Goal: Task Accomplishment & Management: Complete application form

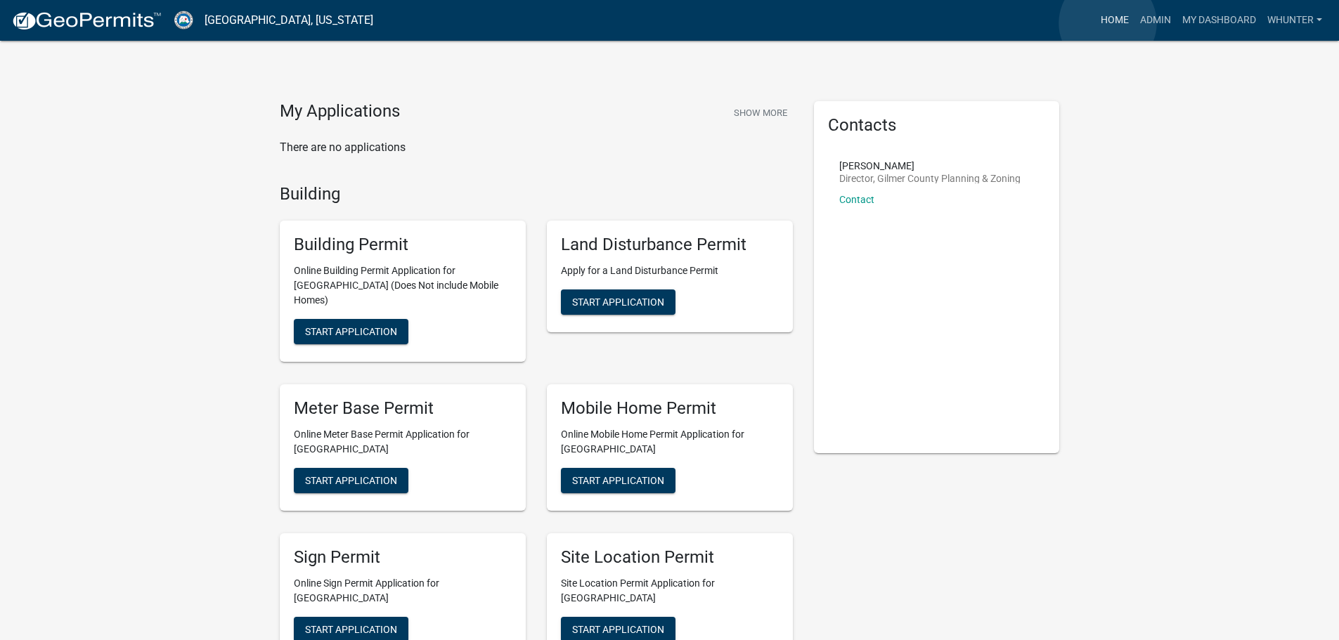
click at [1108, 23] on link "Home" at bounding box center [1114, 20] width 39 height 27
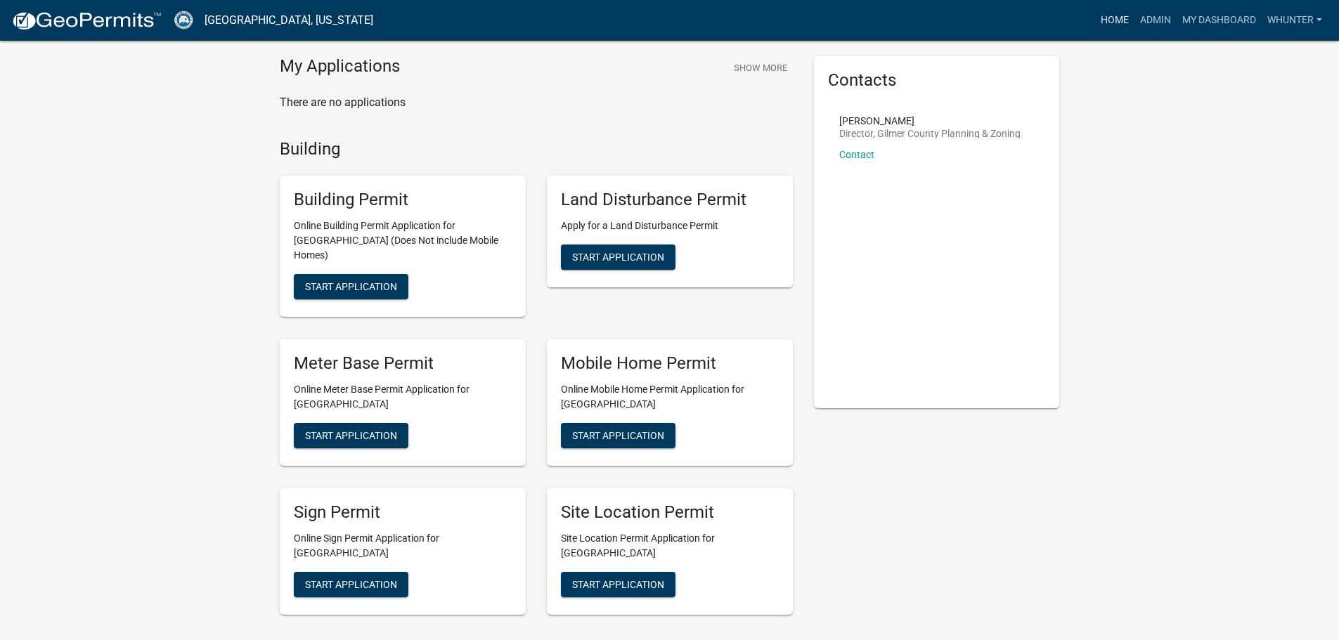
scroll to position [70, 0]
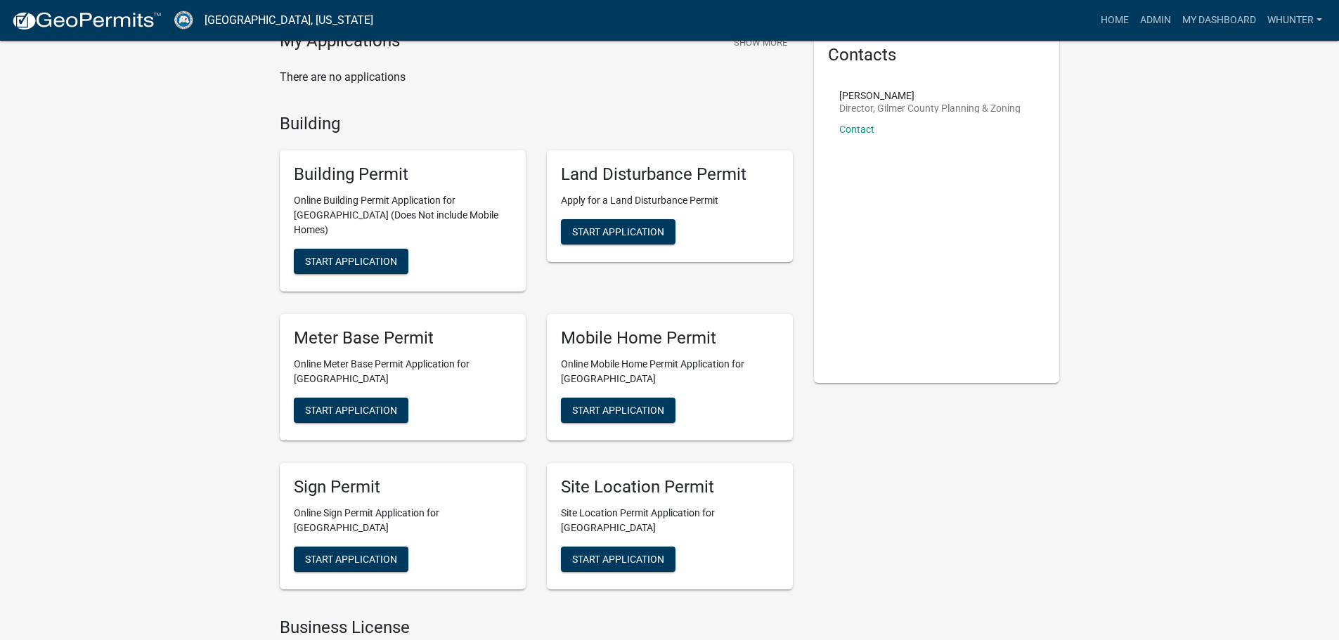
click at [373, 382] on div "Meter Base Permit Online Meter Base Permit Application for Gilmer County Start …" at bounding box center [403, 377] width 246 height 127
click at [373, 404] on span "Start Application" at bounding box center [351, 409] width 92 height 11
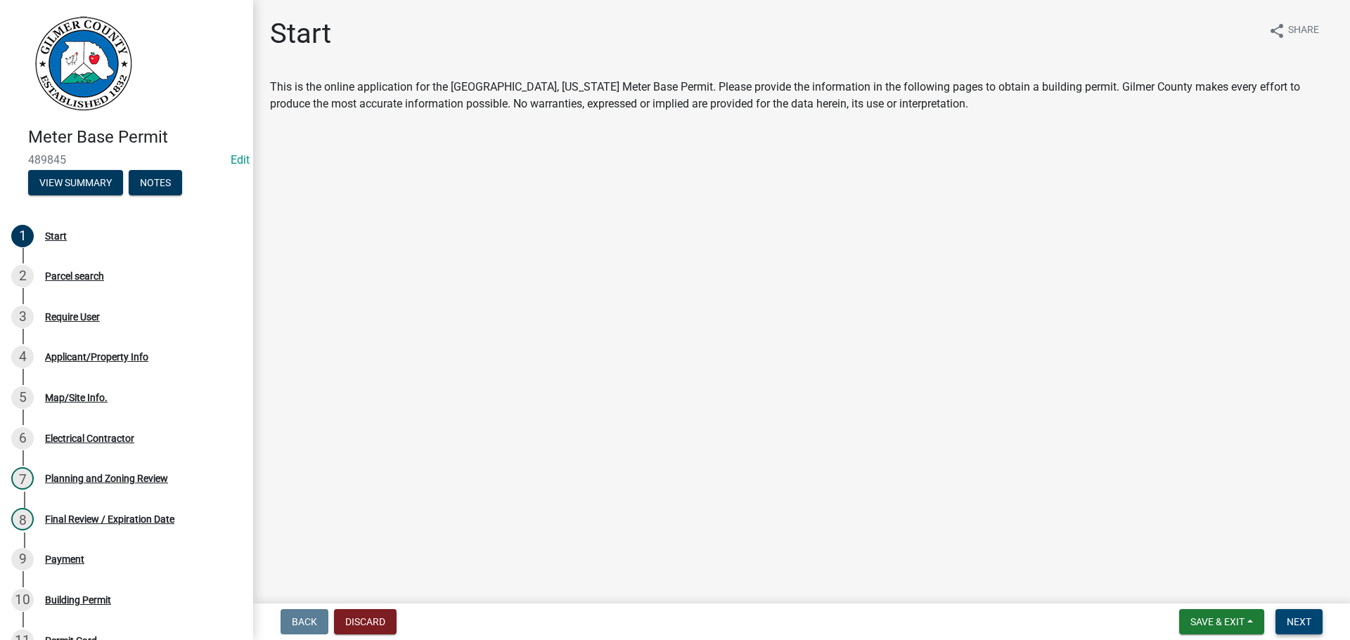
drag, startPoint x: 1291, startPoint y: 622, endPoint x: 1291, endPoint y: 585, distance: 37.3
click at [1291, 622] on span "Next" at bounding box center [1299, 622] width 25 height 11
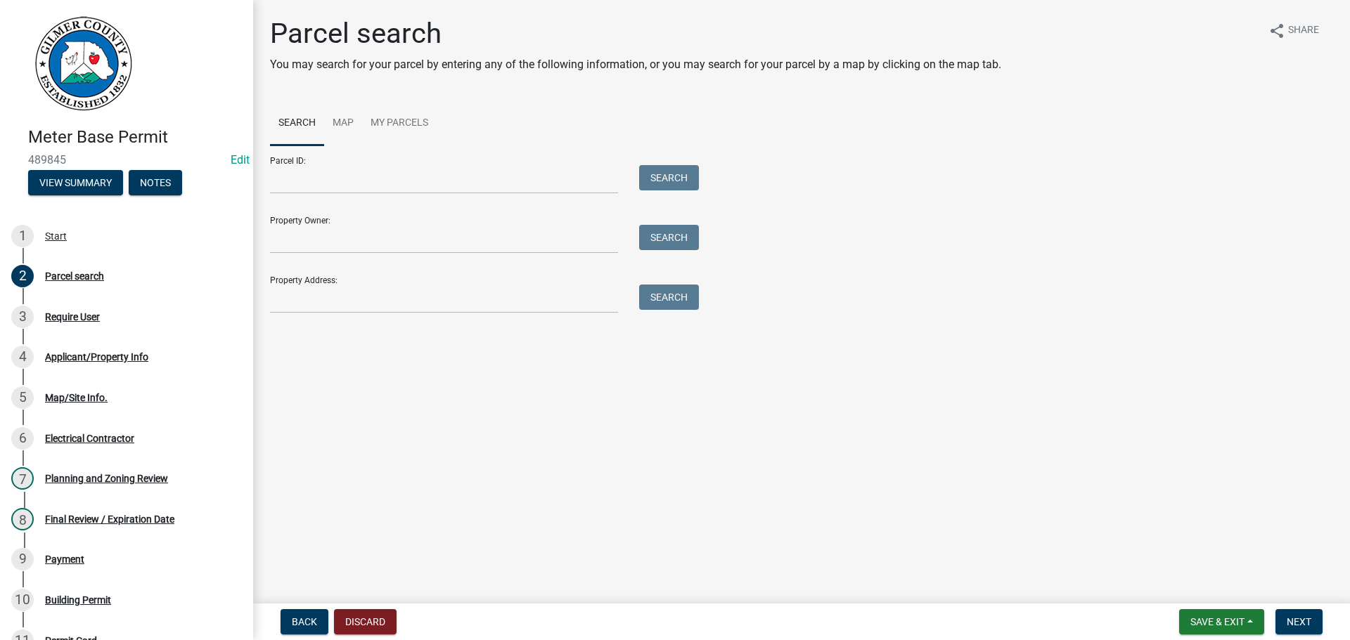
drag, startPoint x: 340, startPoint y: 277, endPoint x: 346, endPoint y: 298, distance: 22.0
click at [341, 289] on div "Property Address: Search" at bounding box center [481, 289] width 422 height 49
click at [346, 298] on input "Property Address:" at bounding box center [444, 299] width 348 height 29
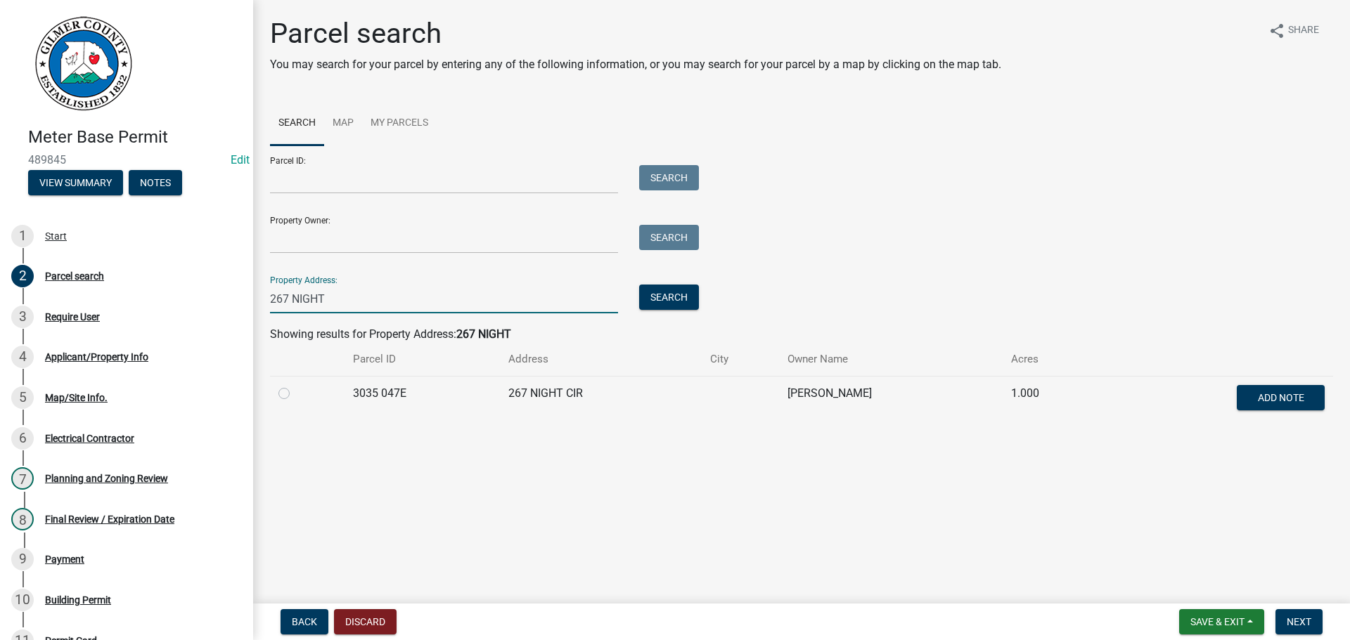
type input "267 NIGHT"
click at [276, 391] on td at bounding box center [307, 399] width 75 height 46
click at [295, 385] on label at bounding box center [295, 385] width 0 height 0
click at [295, 394] on 047E "radio" at bounding box center [299, 389] width 9 height 9
radio 047E "true"
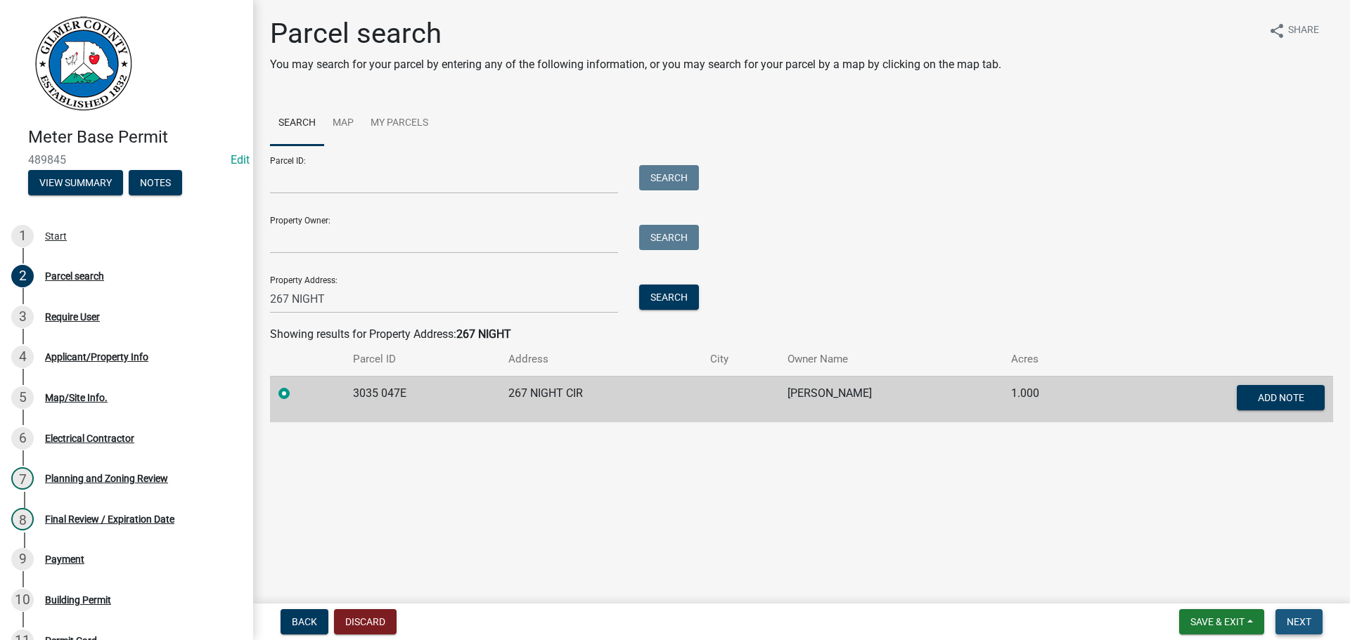
click at [1303, 633] on button "Next" at bounding box center [1298, 622] width 47 height 25
click at [1296, 628] on span "Next" at bounding box center [1299, 622] width 25 height 11
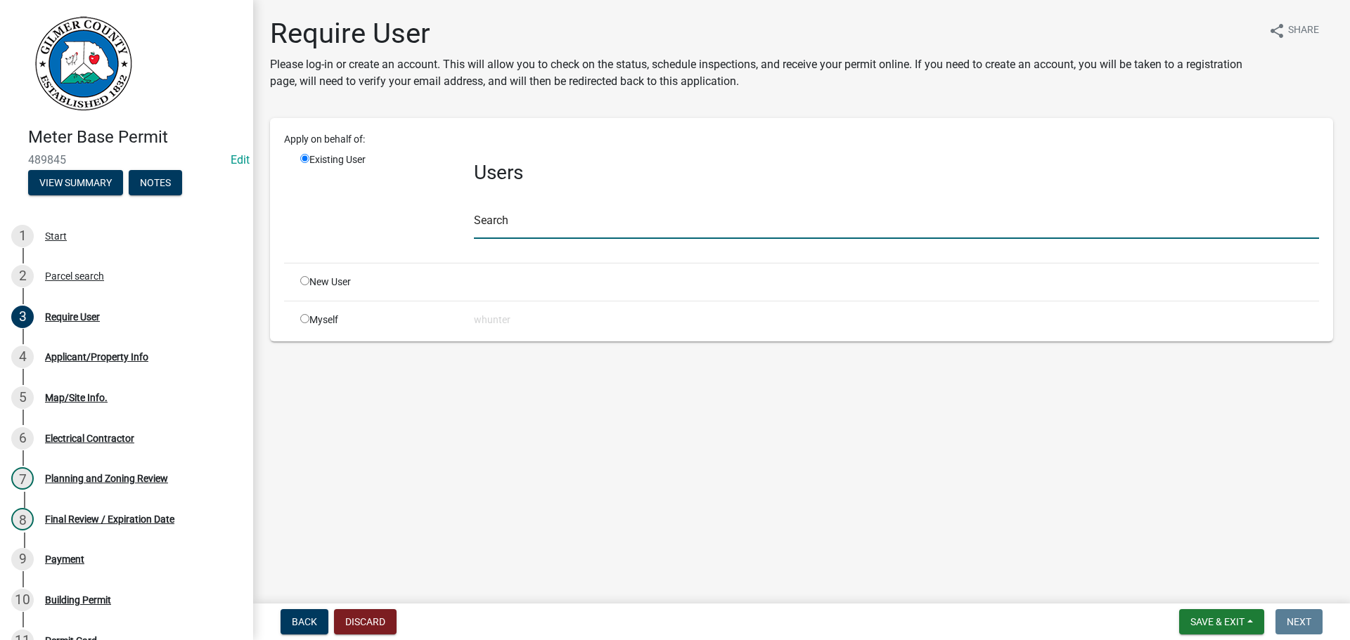
click at [526, 233] on input "text" at bounding box center [896, 224] width 845 height 29
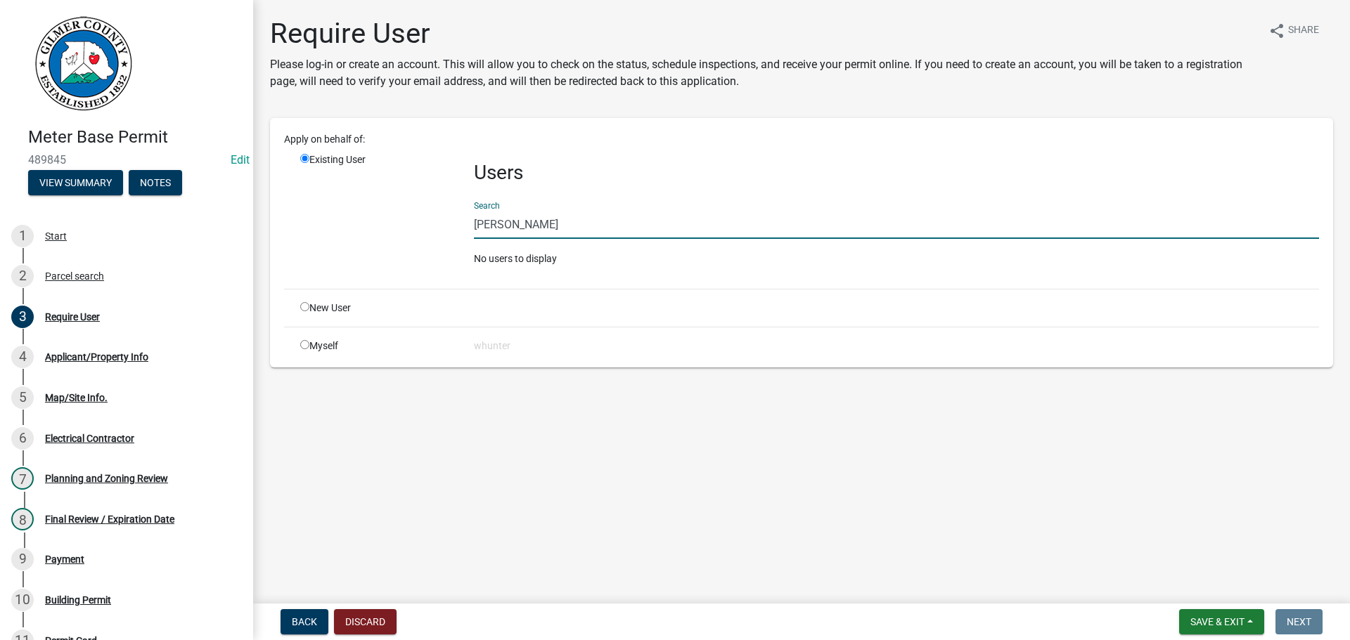
type input "[PERSON_NAME]"
click at [299, 306] on div "New User" at bounding box center [377, 308] width 174 height 15
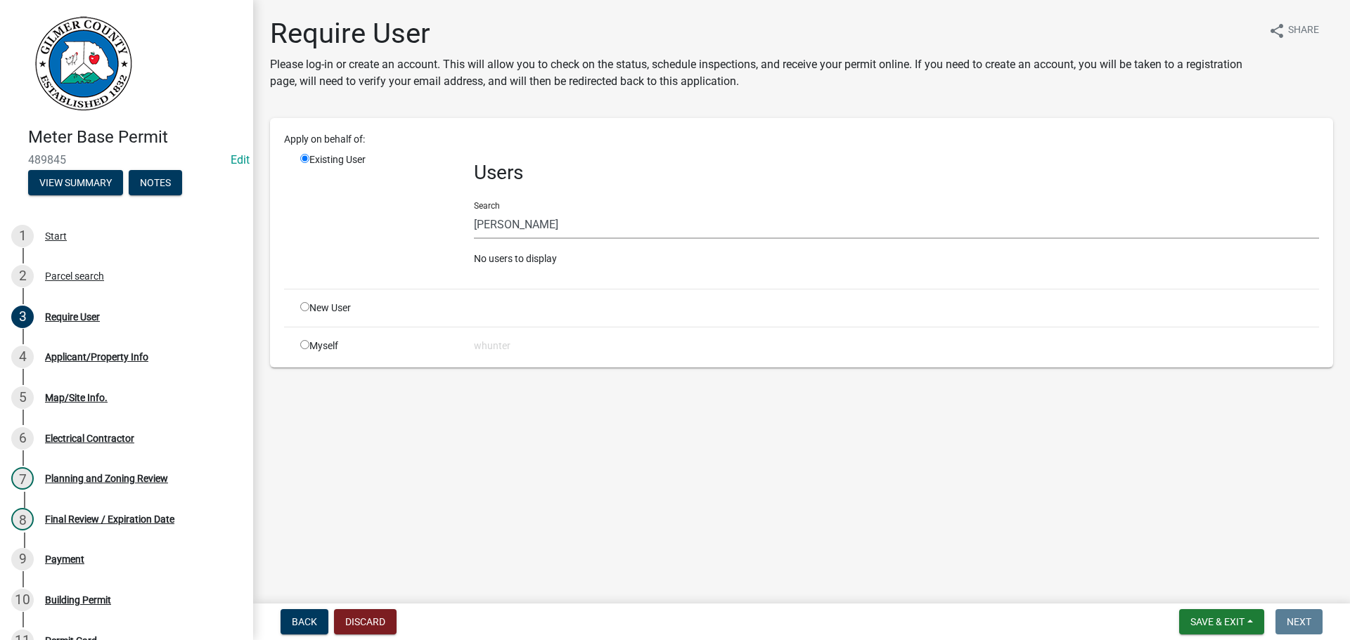
click at [305, 308] on input "radio" at bounding box center [304, 306] width 9 height 9
radio input "true"
radio input "false"
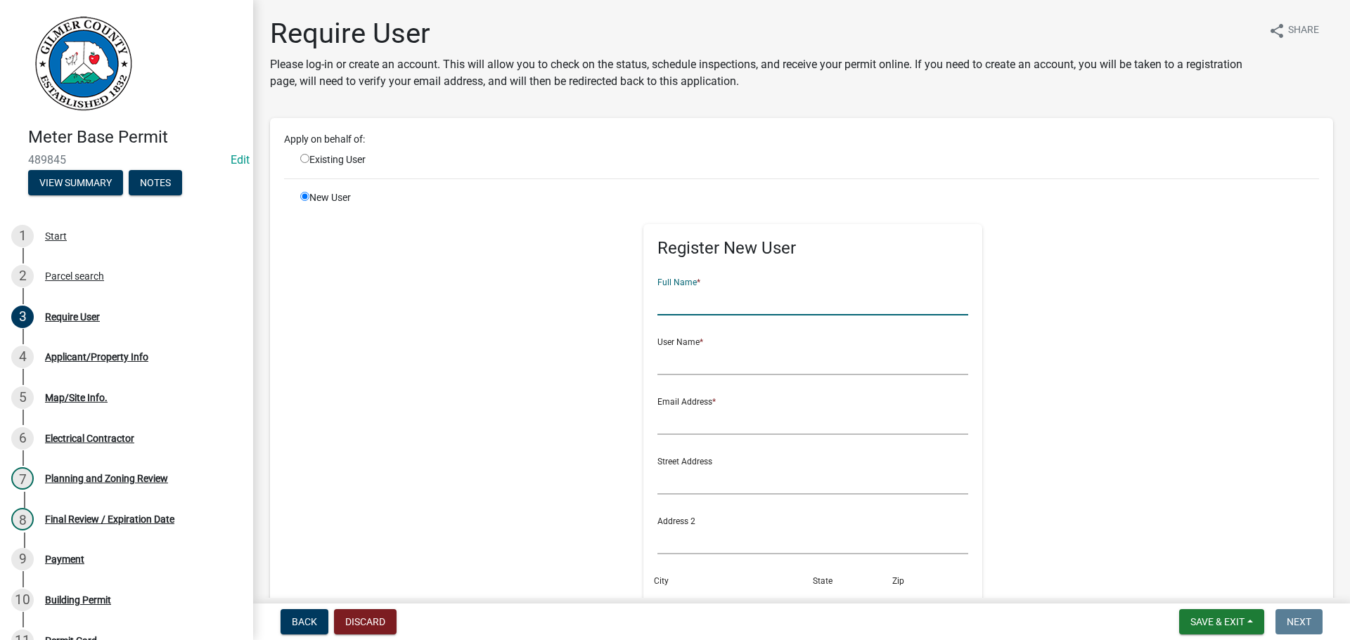
drag, startPoint x: 684, startPoint y: 311, endPoint x: 693, endPoint y: 311, distance: 9.1
click at [688, 311] on input "text" at bounding box center [812, 301] width 311 height 29
type input "[PERSON_NAME]"
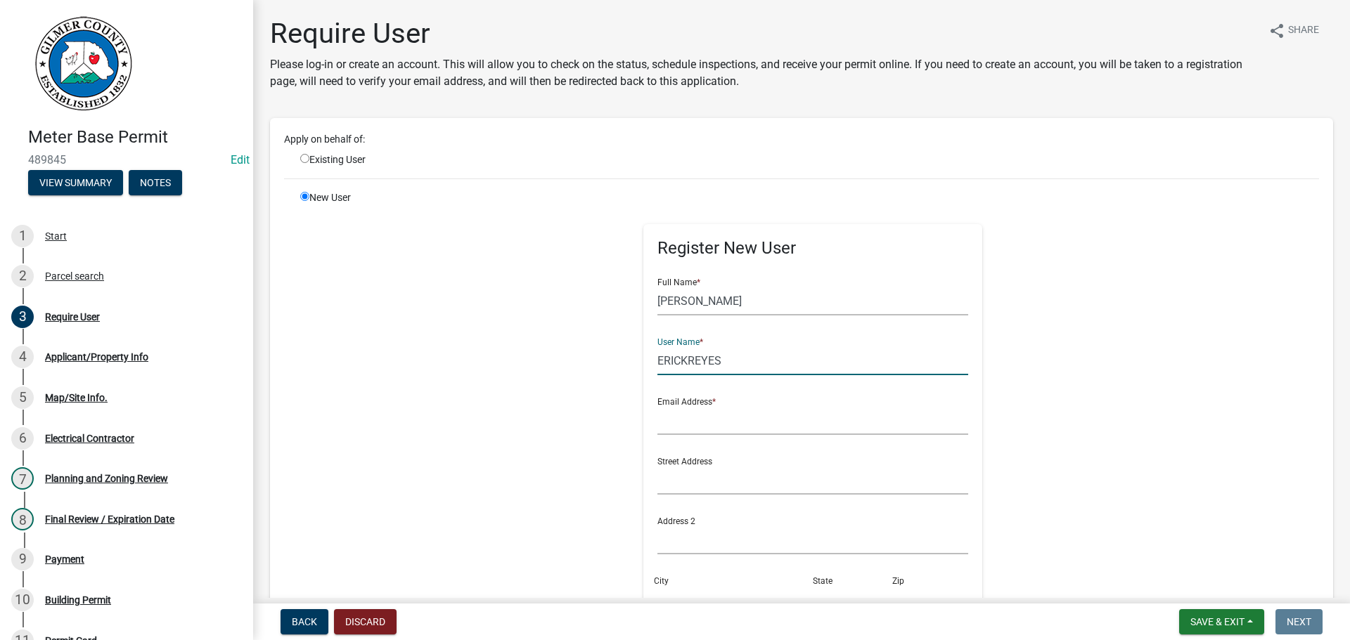
type input "ERICKREYES"
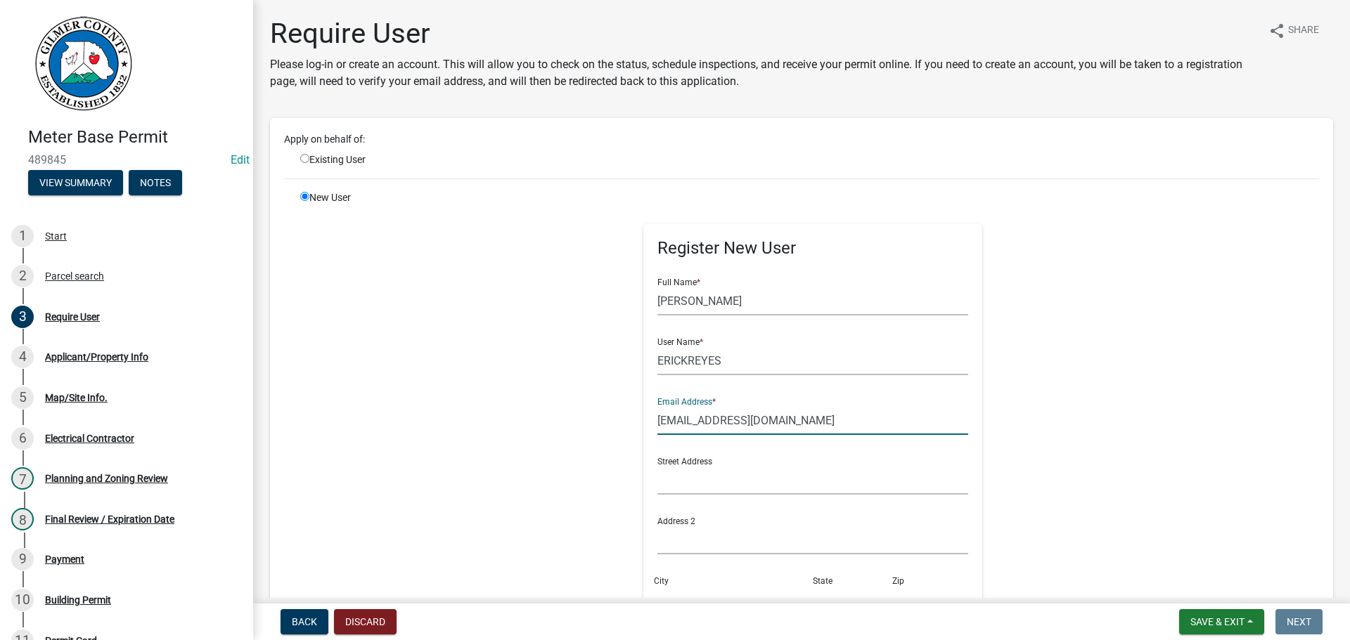
type input "[EMAIL_ADDRESS][DOMAIN_NAME]"
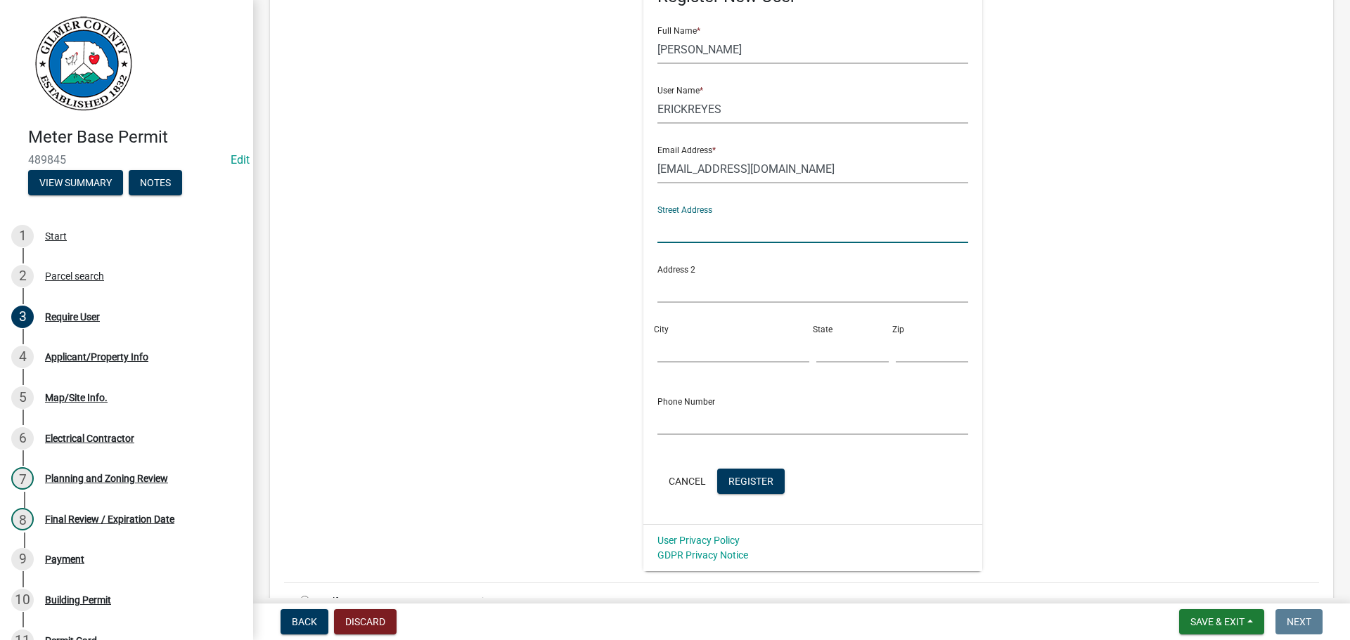
scroll to position [332, 0]
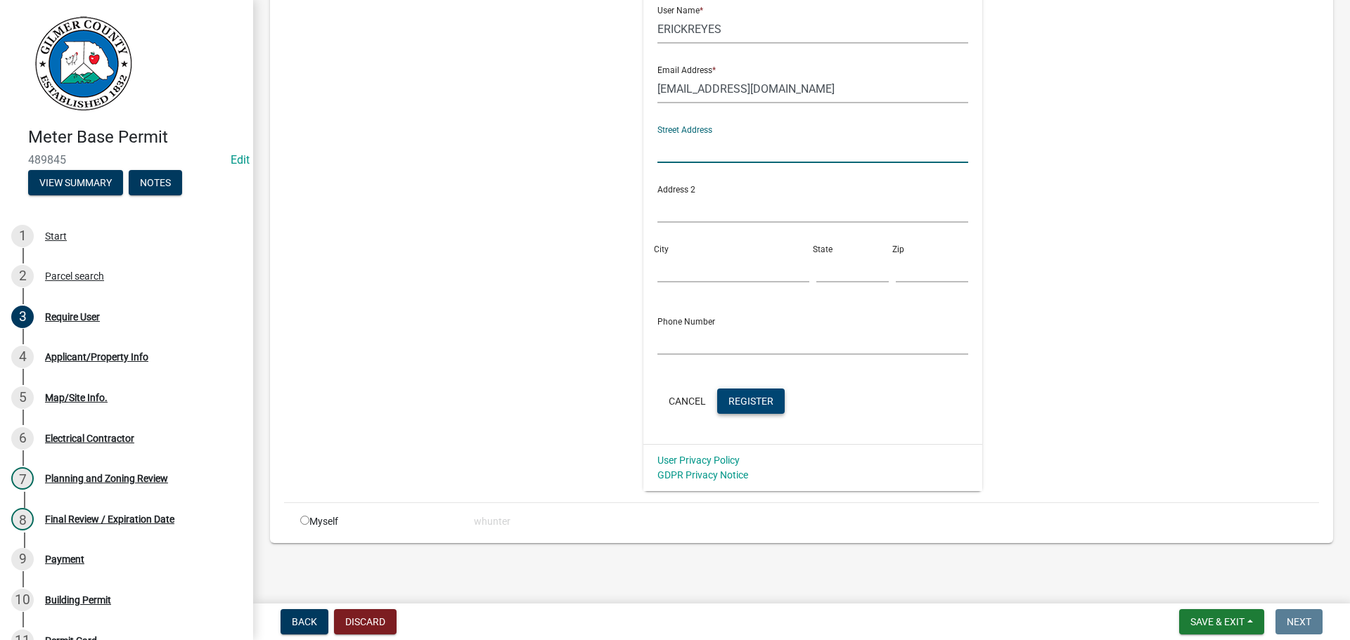
click at [729, 413] on button "Register" at bounding box center [750, 401] width 67 height 25
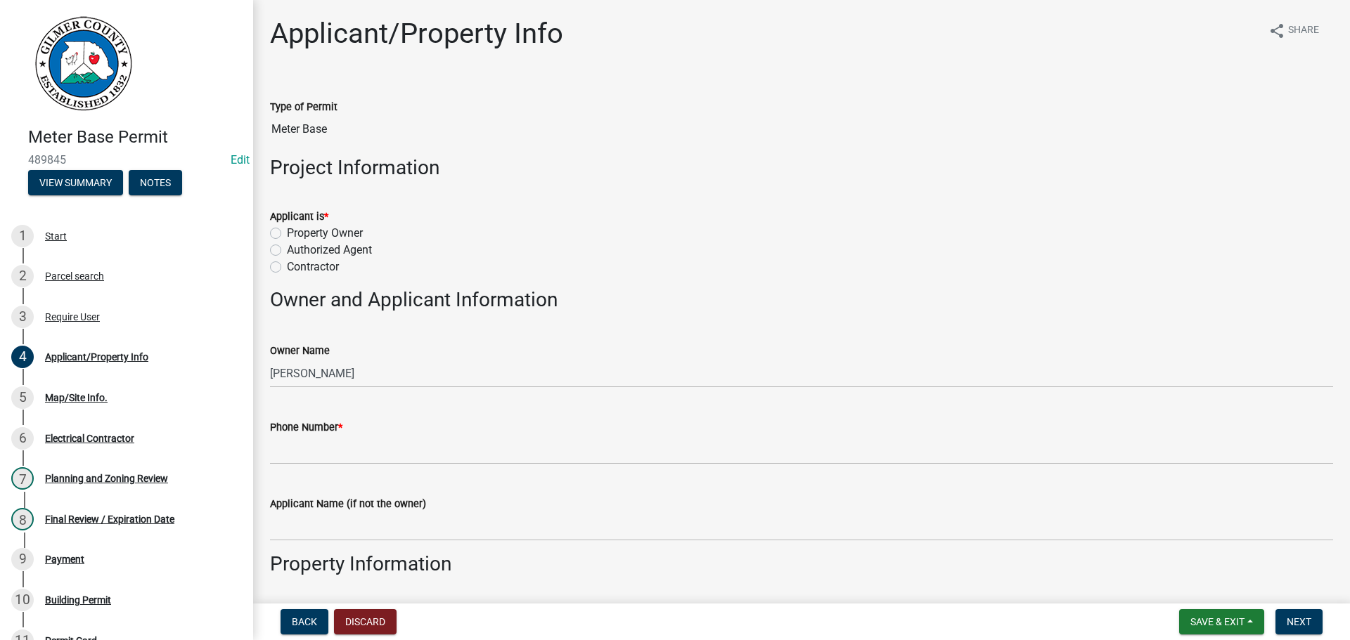
click at [340, 238] on label "Property Owner" at bounding box center [325, 233] width 76 height 17
click at [296, 234] on input "Property Owner" at bounding box center [291, 229] width 9 height 9
radio input "true"
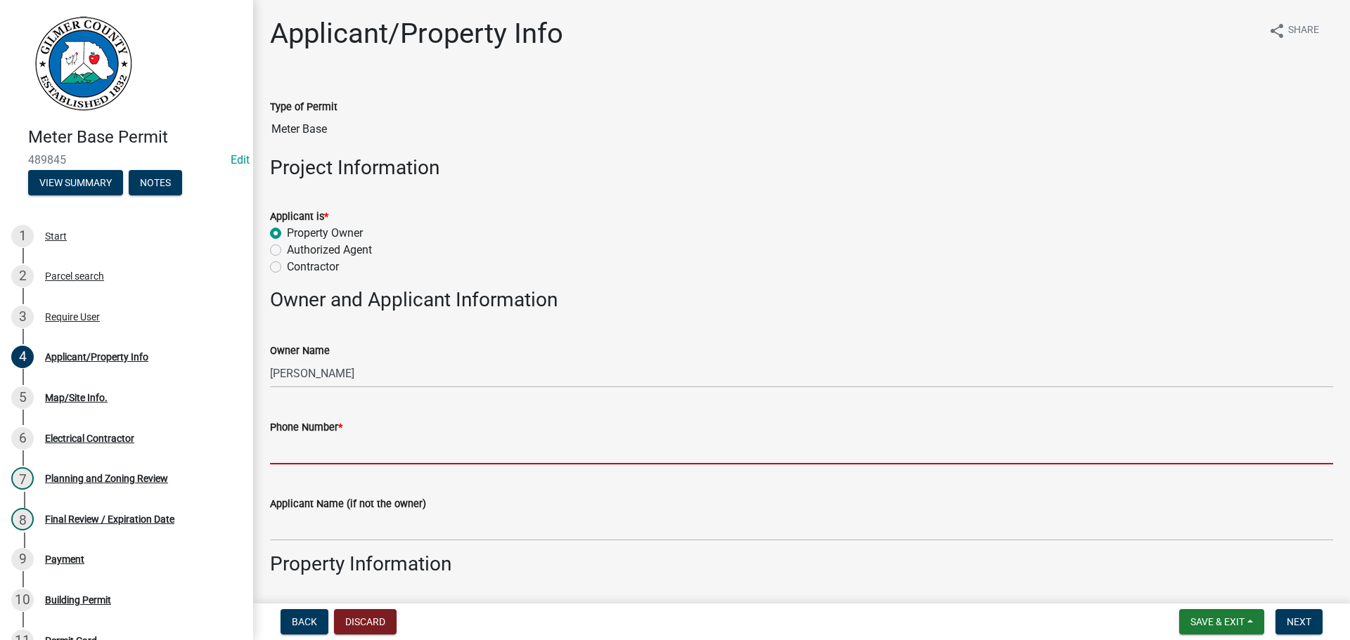
click at [350, 446] on input "Phone Number *" at bounding box center [801, 450] width 1063 height 29
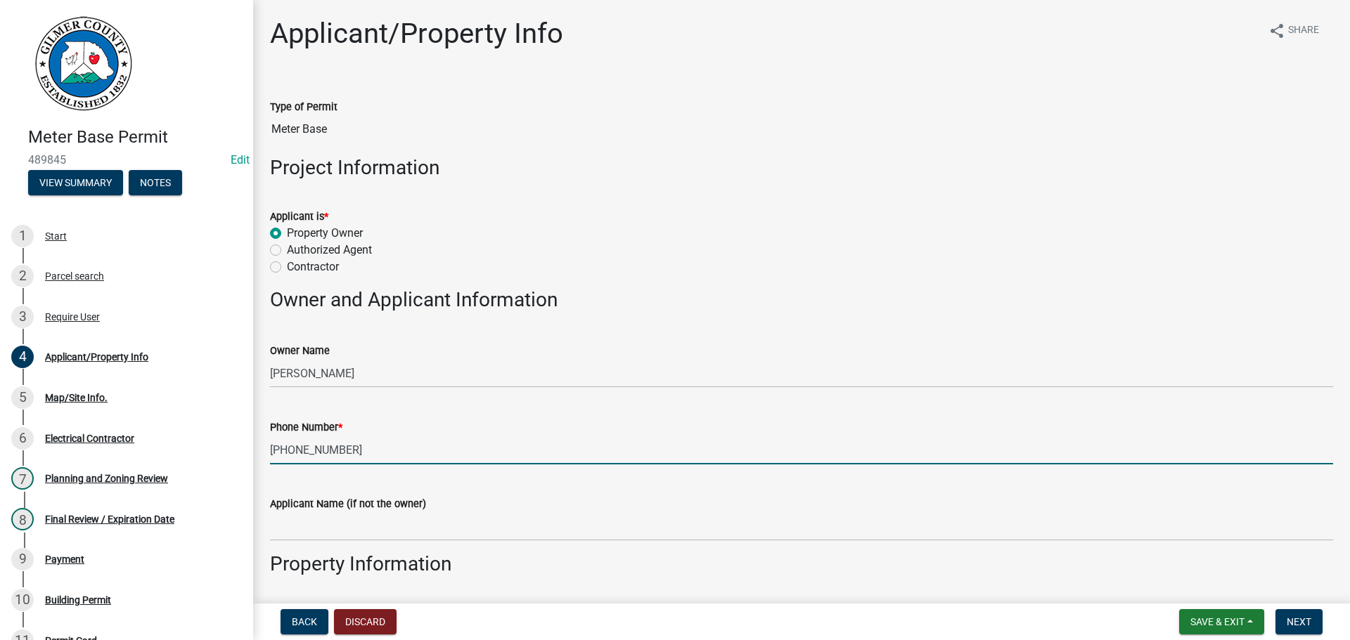
type input "[PHONE_NUMBER]"
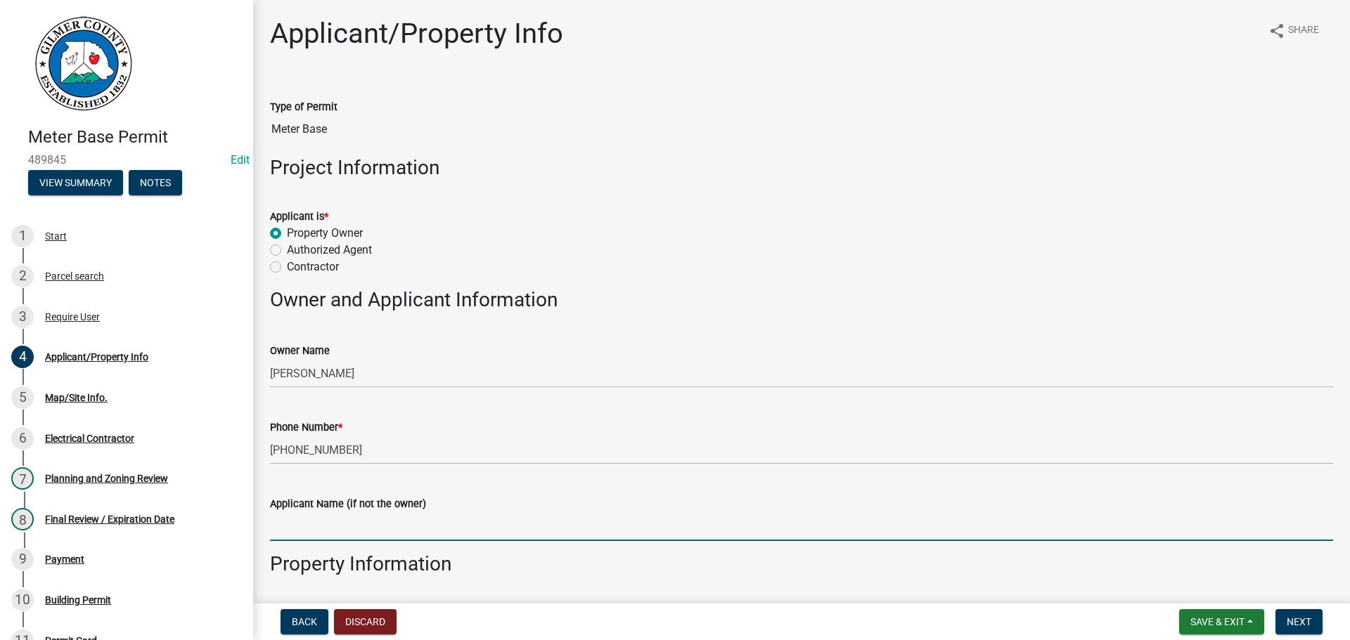
scroll to position [340, 0]
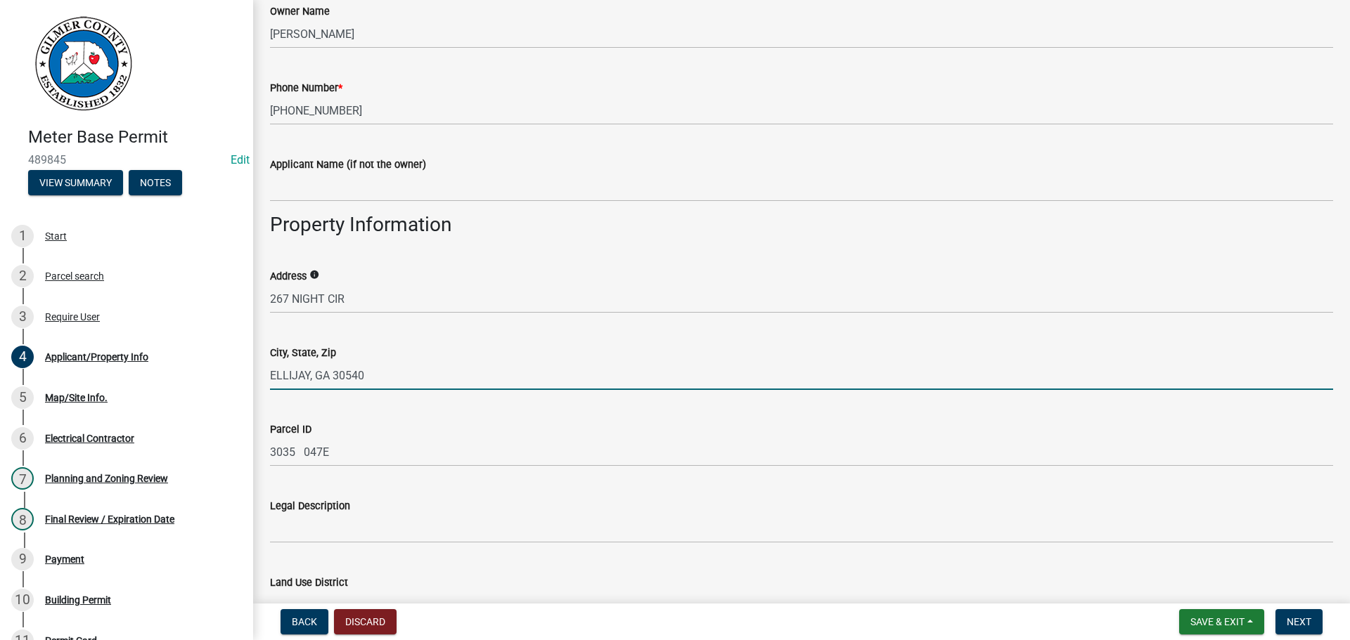
type input "ELLIJAY, GA 30540"
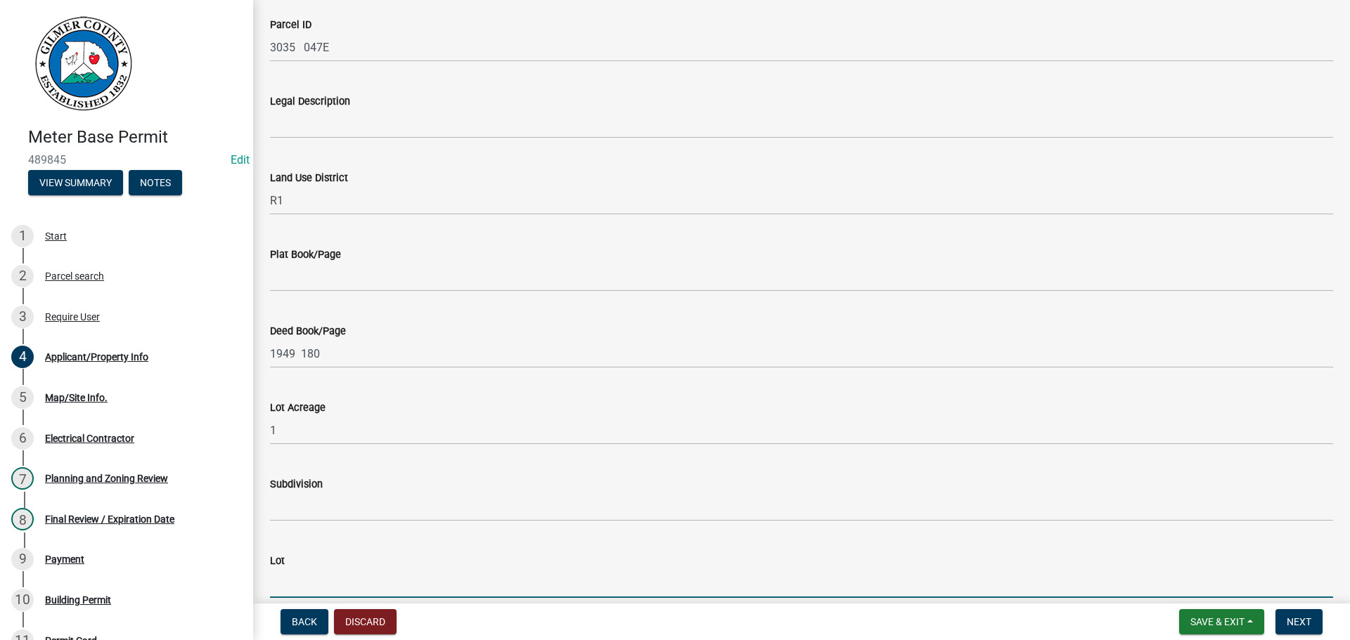
scroll to position [1001, 0]
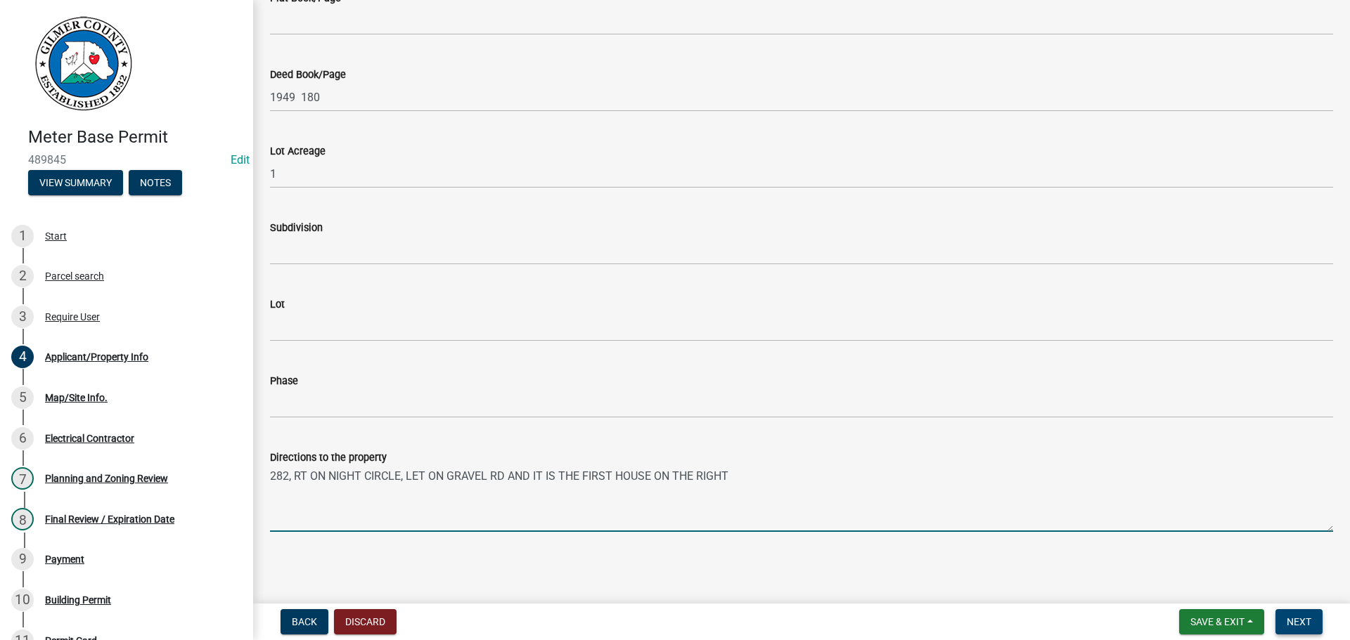
type textarea "282, RT ON NIGHT CIRCLE, LET ON GRAVEL RD AND IT IS THE FIRST HOUSE ON THE RIGHT"
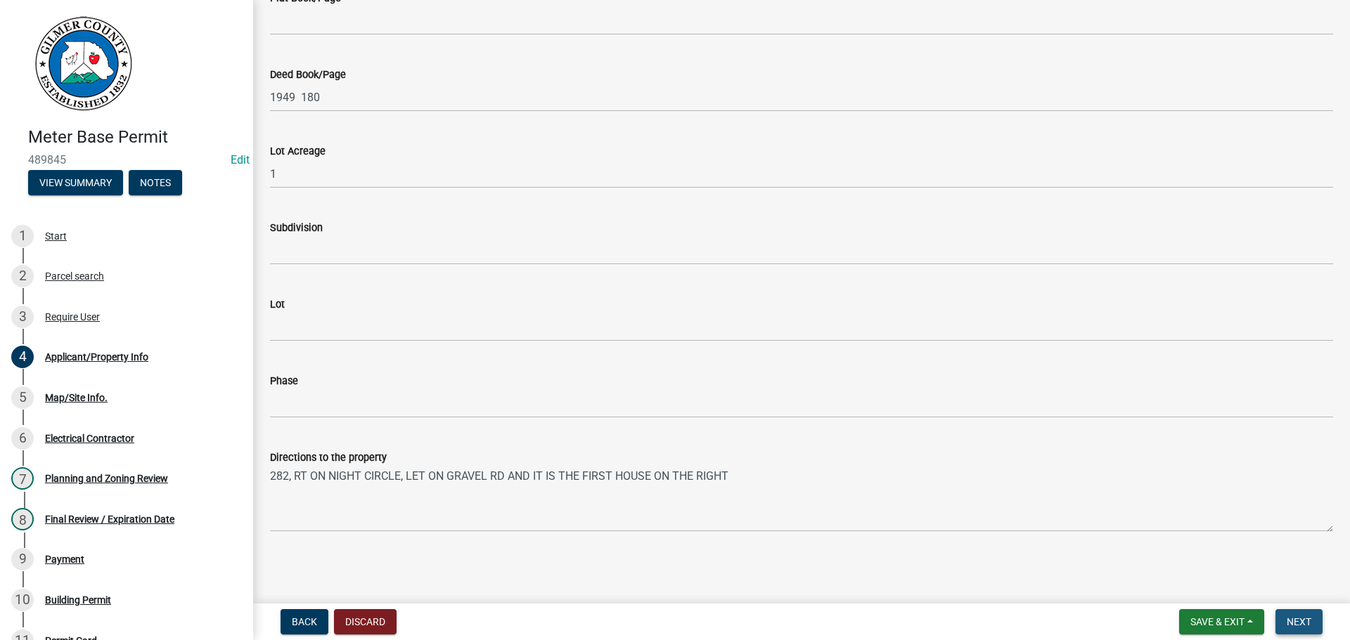
click at [1298, 617] on span "Next" at bounding box center [1299, 622] width 25 height 11
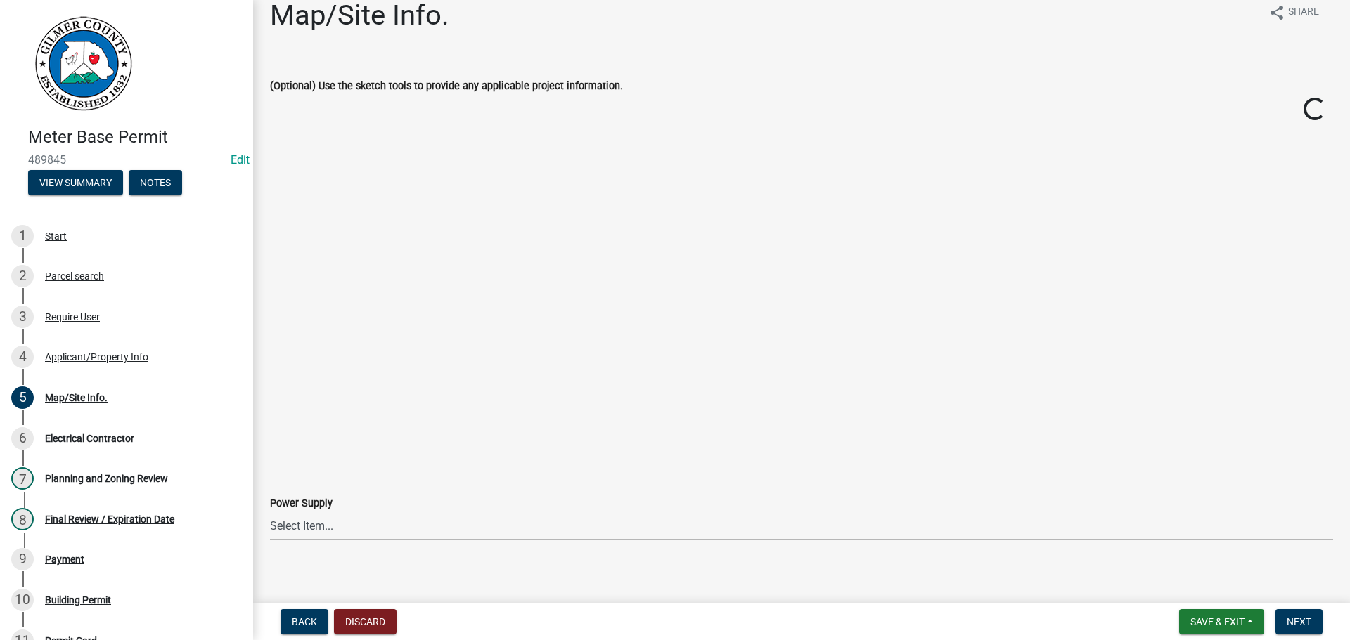
scroll to position [28, 0]
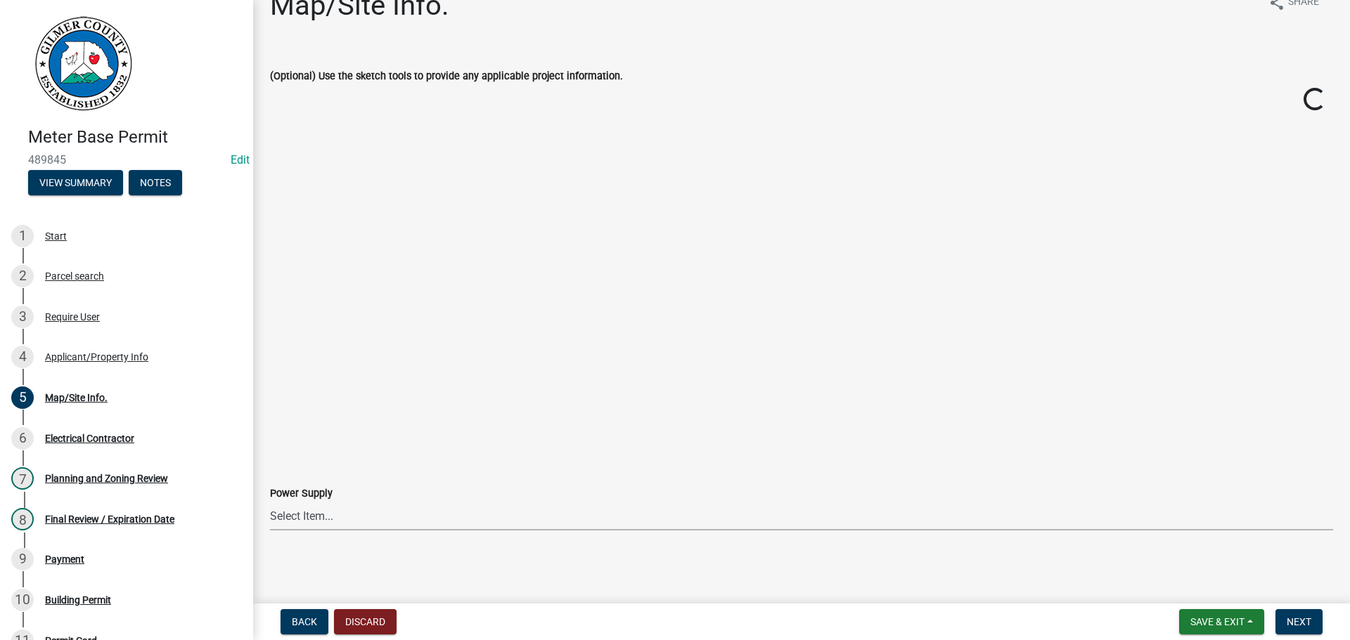
drag, startPoint x: 331, startPoint y: 508, endPoint x: 335, endPoint y: 519, distance: 11.8
click at [331, 509] on select "Select Item... Amicalola EMC [GEOGRAPHIC_DATA] EMC Tri-State Power [US_STATE] P…" at bounding box center [801, 516] width 1063 height 29
click at [330, 519] on select "Select Item... Amicalola EMC [GEOGRAPHIC_DATA] EMC Tri-State Power [US_STATE] P…" at bounding box center [801, 516] width 1063 height 29
click at [270, 502] on select "Select Item... Amicalola EMC [GEOGRAPHIC_DATA] EMC Tri-State Power [US_STATE] P…" at bounding box center [801, 516] width 1063 height 29
select select "c9feaa94-b03b-4165-97cf-90fdf63947c5"
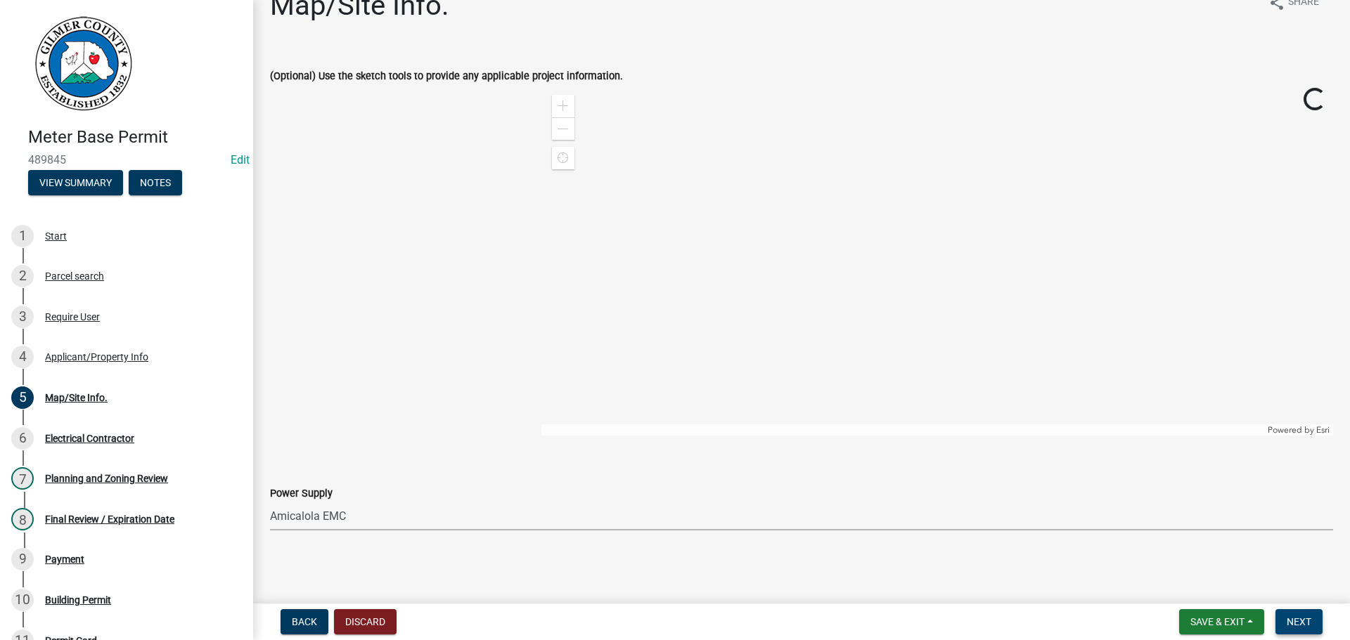
click at [1315, 626] on button "Next" at bounding box center [1298, 622] width 47 height 25
click at [352, 343] on div at bounding box center [394, 260] width 271 height 352
click at [352, 341] on div at bounding box center [394, 260] width 271 height 352
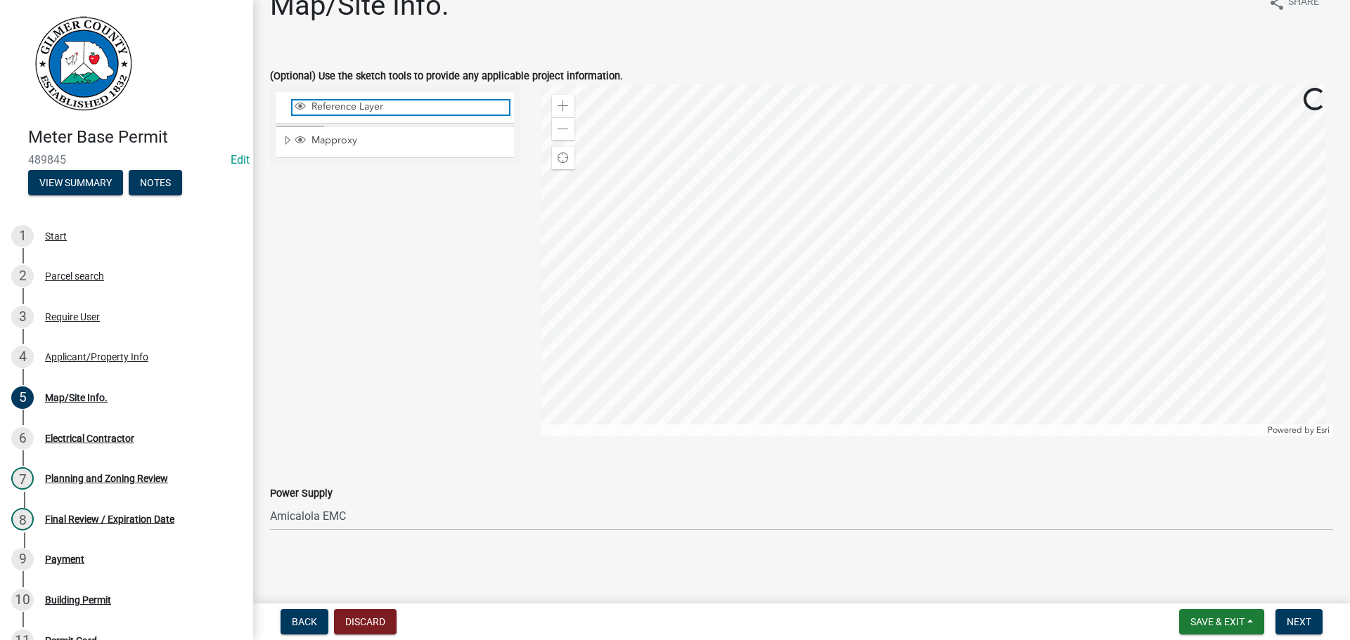
click at [367, 113] on span "Reference Layer" at bounding box center [408, 107] width 201 height 13
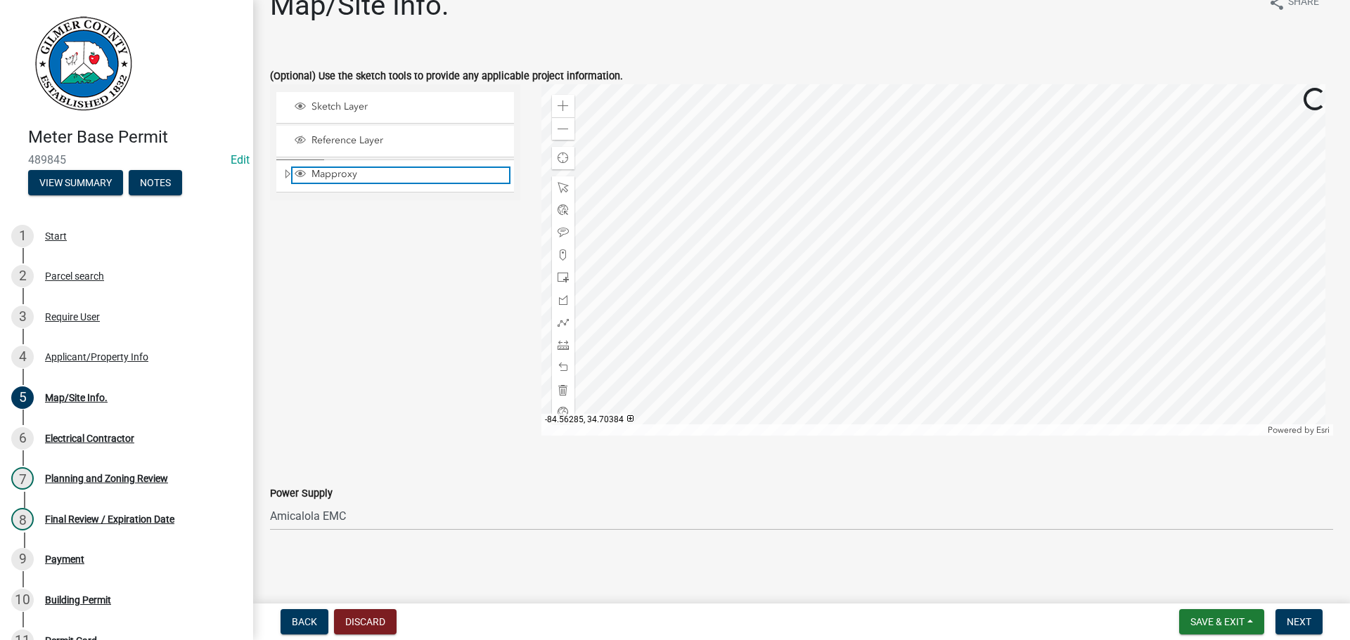
click at [344, 174] on span "Mapproxy" at bounding box center [408, 174] width 201 height 13
click at [1301, 617] on span "Next" at bounding box center [1299, 622] width 25 height 11
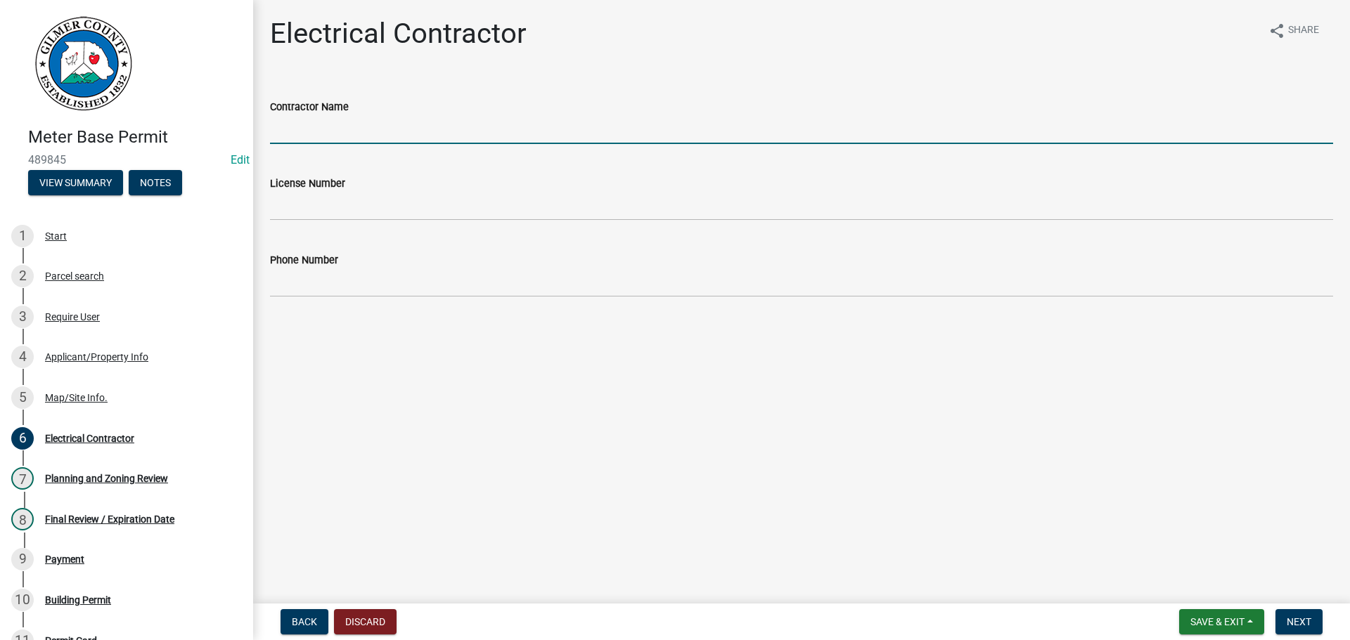
click at [401, 131] on input "Contractor Name" at bounding box center [801, 129] width 1063 height 29
type input "HOMEOWNER"
click at [1299, 620] on span "Next" at bounding box center [1299, 622] width 25 height 11
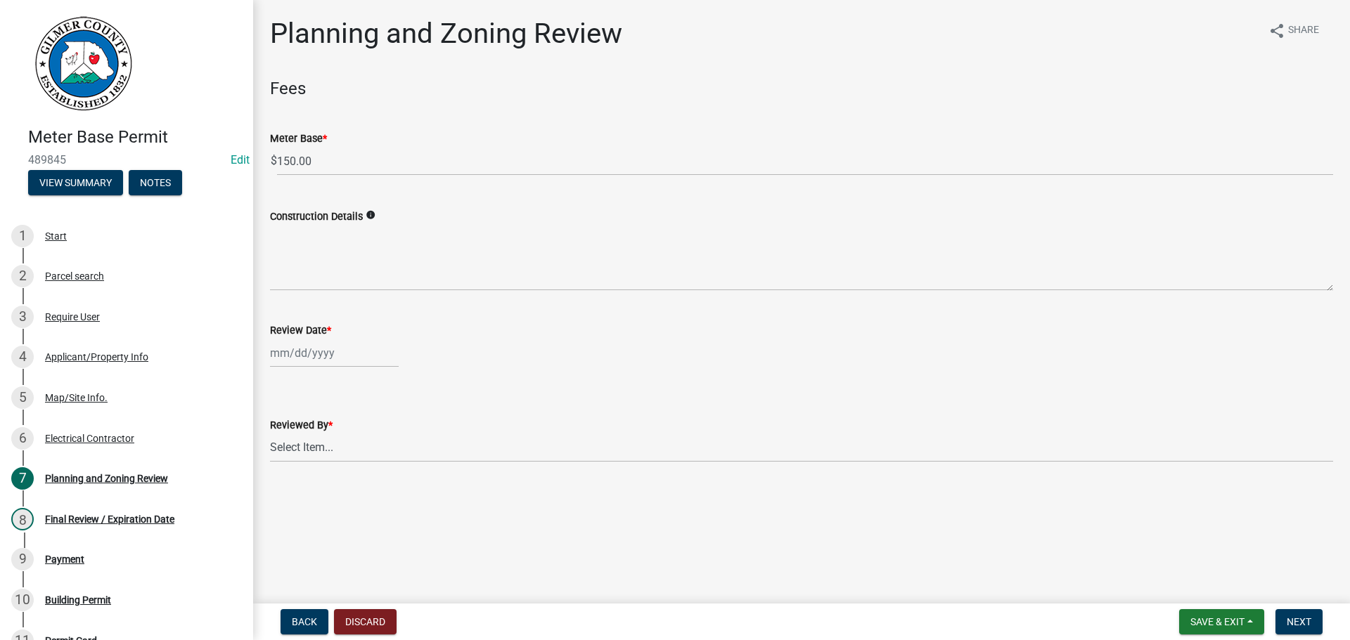
select select "10"
select select "2025"
click at [315, 354] on div "[PERSON_NAME] Feb Mar Apr [PERSON_NAME][DATE] Oct Nov [DATE] 1526 1527 1528 152…" at bounding box center [334, 353] width 129 height 29
click at [334, 454] on div "8" at bounding box center [329, 450] width 22 height 22
type input "[DATE]"
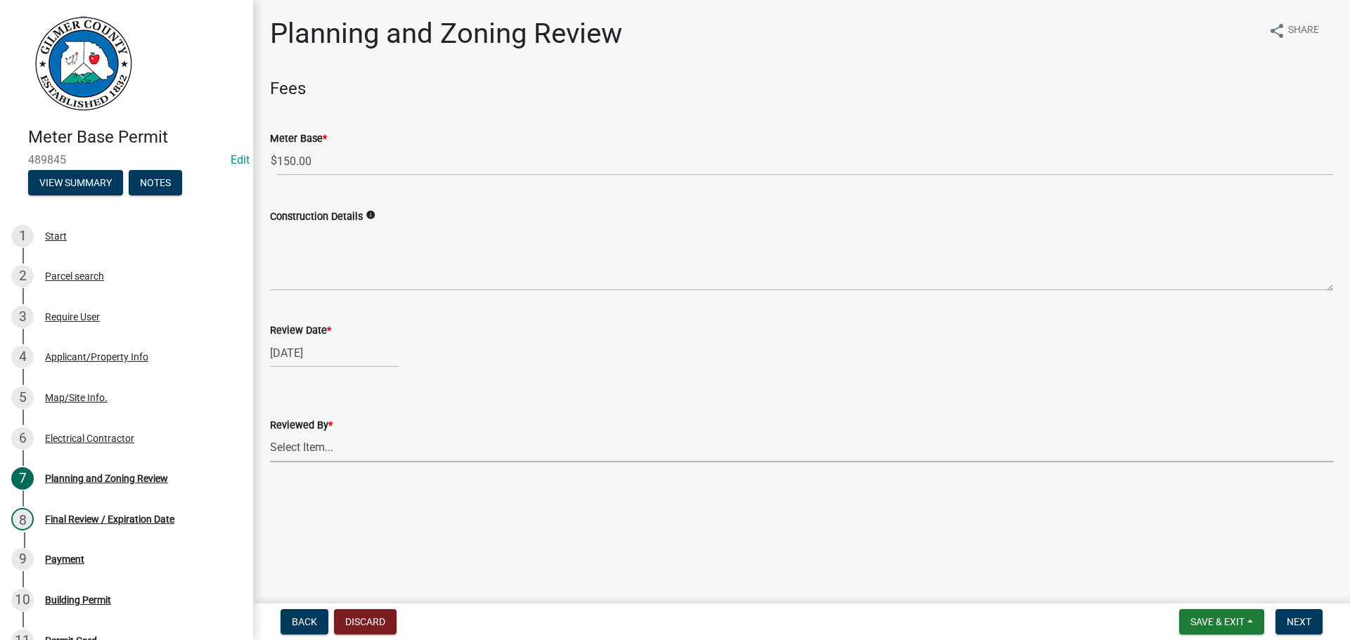
click at [390, 444] on select "Select Item... [PERSON_NAME] [PERSON_NAME] [PERSON_NAME] [PERSON_NAME] [PERSON_…" at bounding box center [801, 448] width 1063 height 29
click at [270, 434] on select "Select Item... [PERSON_NAME] [PERSON_NAME] [PERSON_NAME] [PERSON_NAME] [PERSON_…" at bounding box center [801, 448] width 1063 height 29
select select "5ce200eb-feb1-496b-8127-7891293955f5"
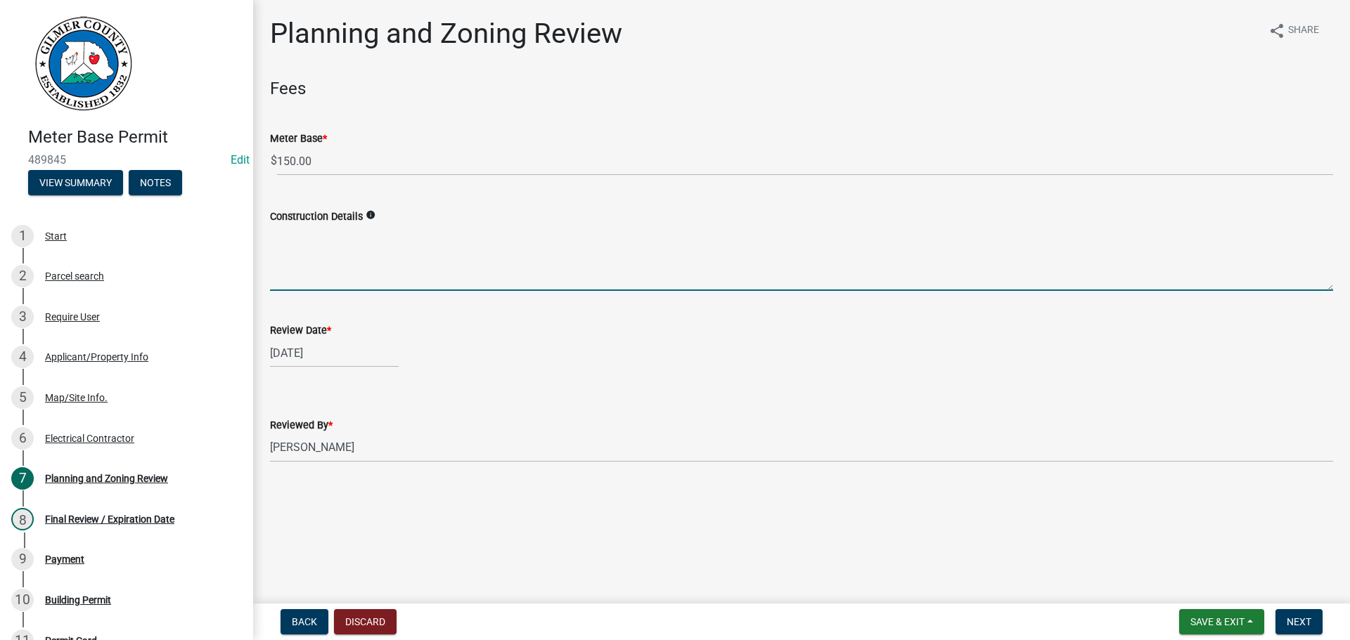
click at [375, 269] on textarea "Construction Details" at bounding box center [801, 258] width 1063 height 66
type textarea "n"
type textarea "NEW METER INSTALL"
click at [1303, 624] on span "Next" at bounding box center [1299, 622] width 25 height 11
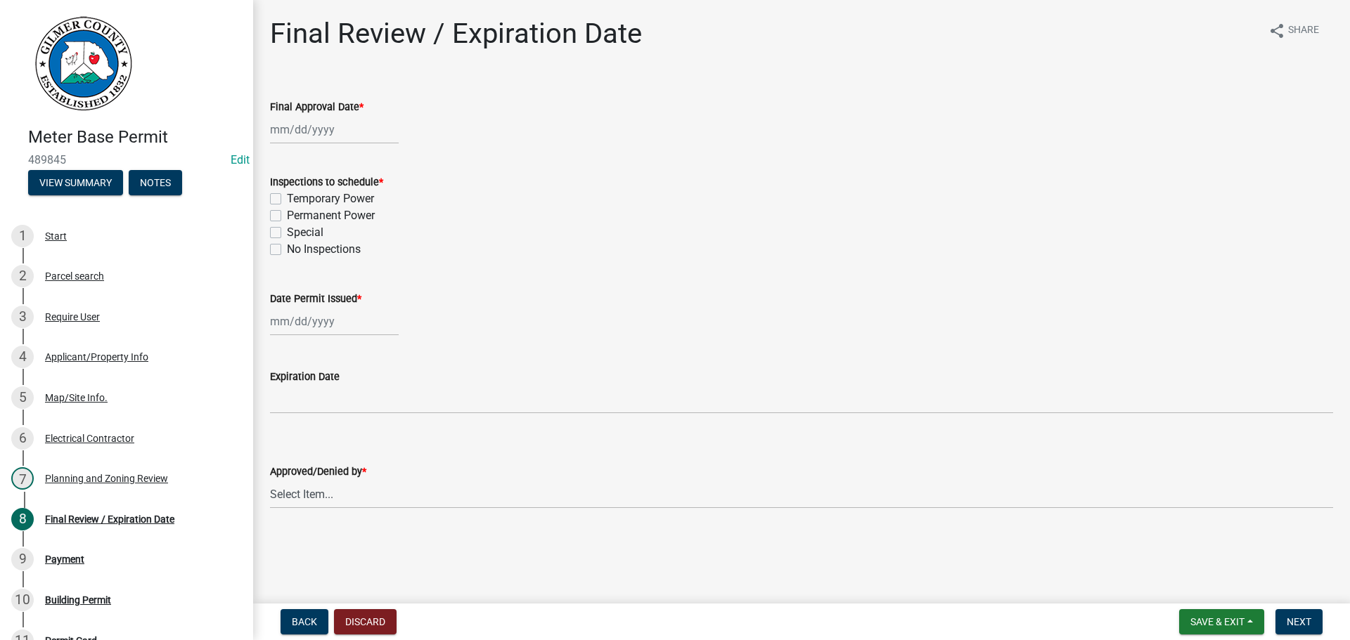
click at [336, 231] on div "Special" at bounding box center [801, 232] width 1063 height 17
click at [336, 224] on label "Permanent Power" at bounding box center [331, 215] width 88 height 17
click at [296, 217] on input "Permanent Power" at bounding box center [291, 211] width 9 height 9
checkbox input "true"
checkbox input "false"
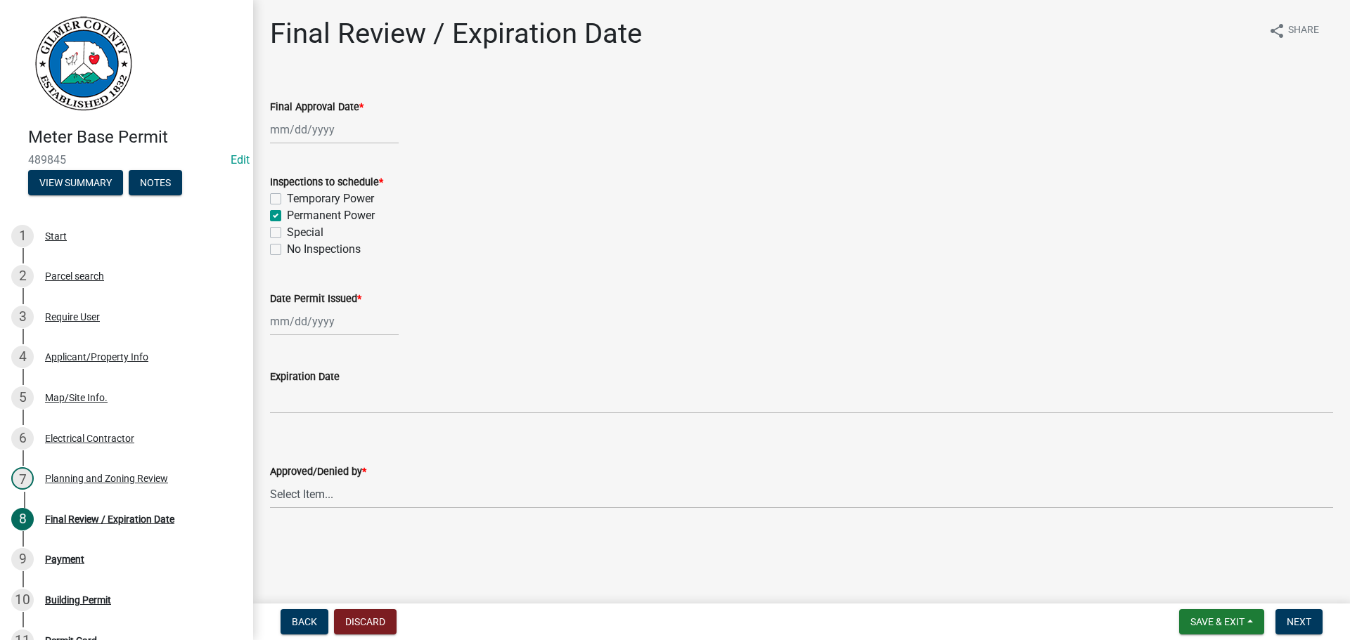
checkbox input "true"
checkbox input "false"
select select "10"
select select "2025"
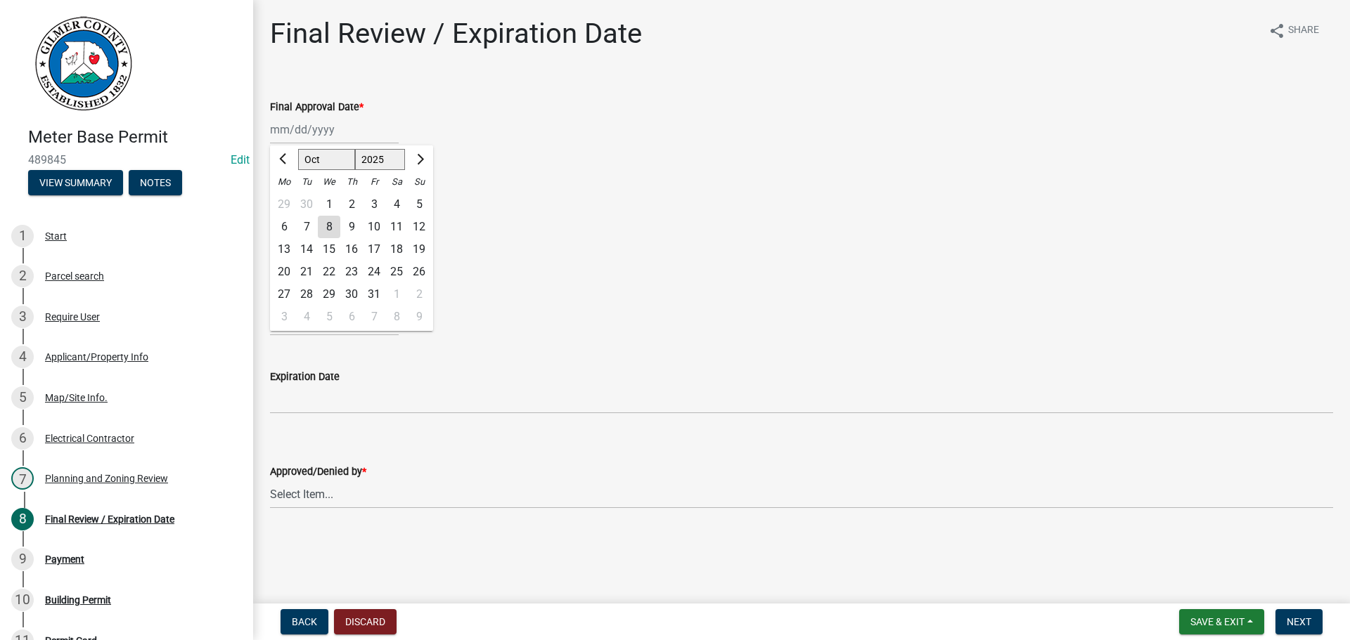
click at [310, 138] on div "[PERSON_NAME] Feb Mar Apr [PERSON_NAME][DATE] Oct Nov [DATE] 1526 1527 1528 152…" at bounding box center [334, 129] width 129 height 29
click at [326, 225] on div "8" at bounding box center [329, 227] width 22 height 22
type input "[DATE]"
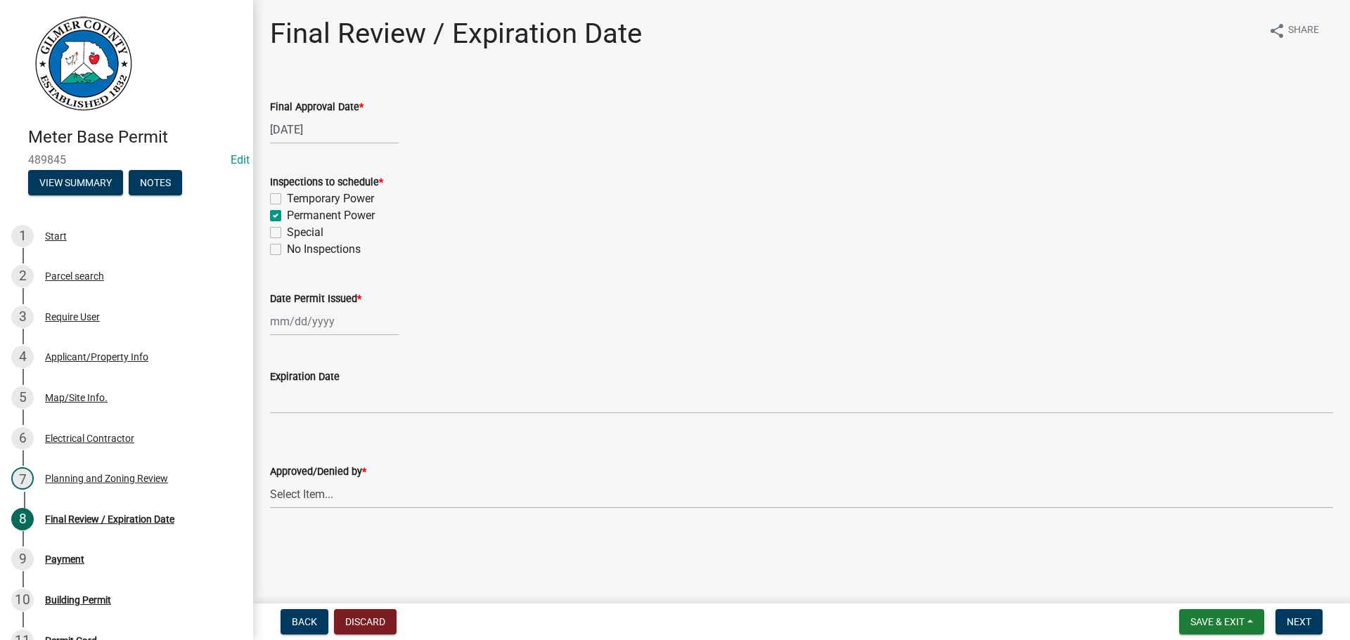
click at [330, 320] on div at bounding box center [334, 321] width 129 height 29
select select "10"
select select "2025"
click at [330, 418] on div "8" at bounding box center [329, 419] width 22 height 22
type input "[DATE]"
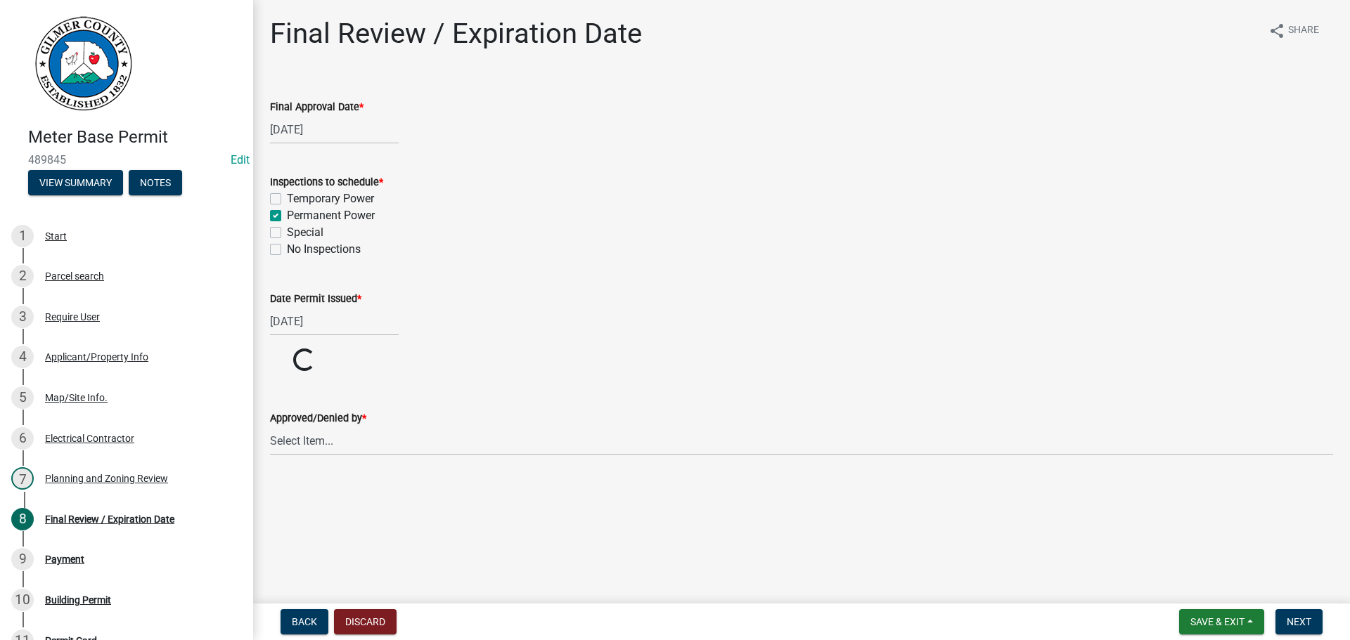
click at [336, 458] on wm-data-entity-input "Approved/Denied by * Select Item... [PERSON_NAME] [PERSON_NAME] [PERSON_NAME] […" at bounding box center [801, 420] width 1063 height 95
drag, startPoint x: 354, startPoint y: 460, endPoint x: 347, endPoint y: 489, distance: 29.7
click at [354, 460] on form "Approved/Denied by * Select Item... [PERSON_NAME] [PERSON_NAME] [PERSON_NAME] […" at bounding box center [801, 477] width 1063 height 63
click at [347, 491] on select "Select Item... [PERSON_NAME] [PERSON_NAME] [PERSON_NAME] [PERSON_NAME] [PERSON_…" at bounding box center [801, 494] width 1063 height 29
click at [270, 480] on select "Select Item... [PERSON_NAME] [PERSON_NAME] [PERSON_NAME] [PERSON_NAME] [PERSON_…" at bounding box center [801, 494] width 1063 height 29
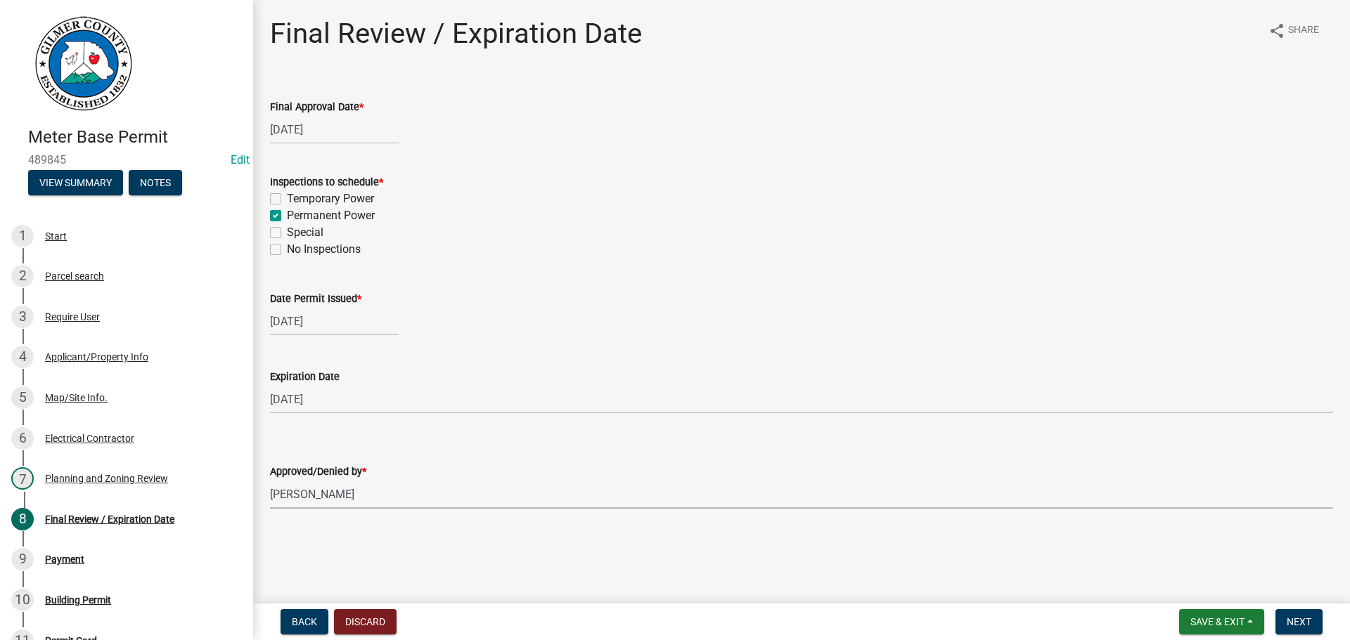
select select "5ce200eb-feb1-496b-8127-7891293955f5"
click at [1302, 620] on span "Next" at bounding box center [1299, 622] width 25 height 11
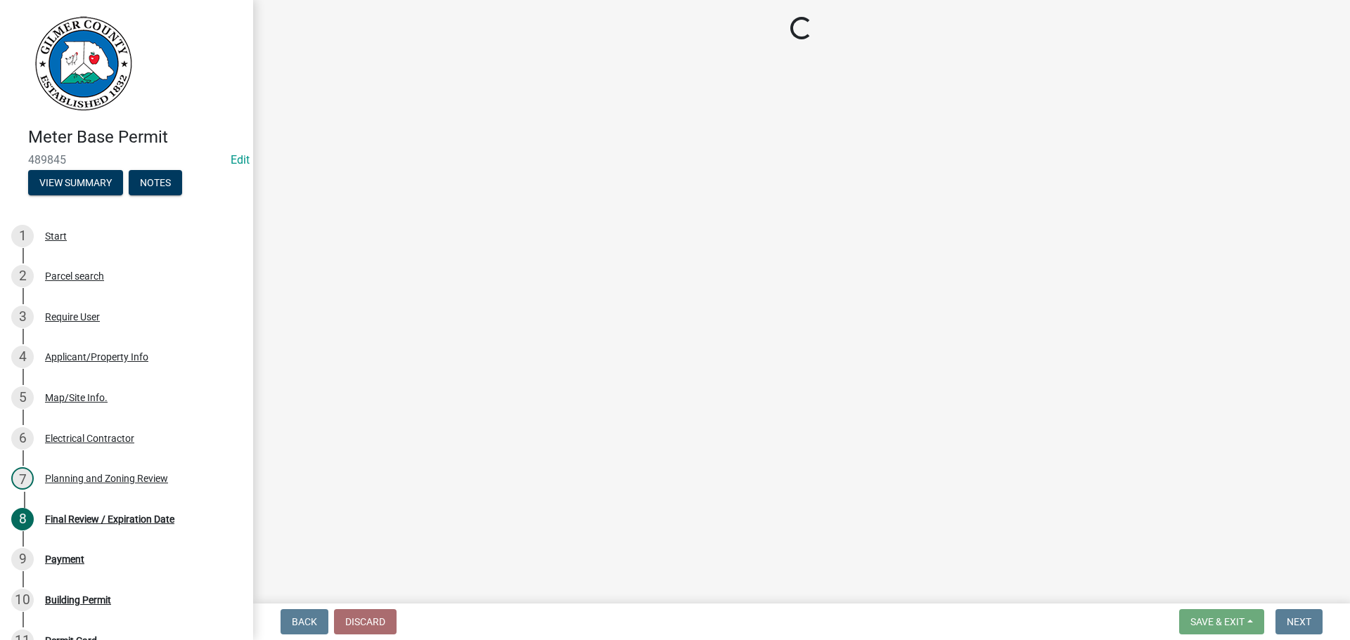
select select "2: 1"
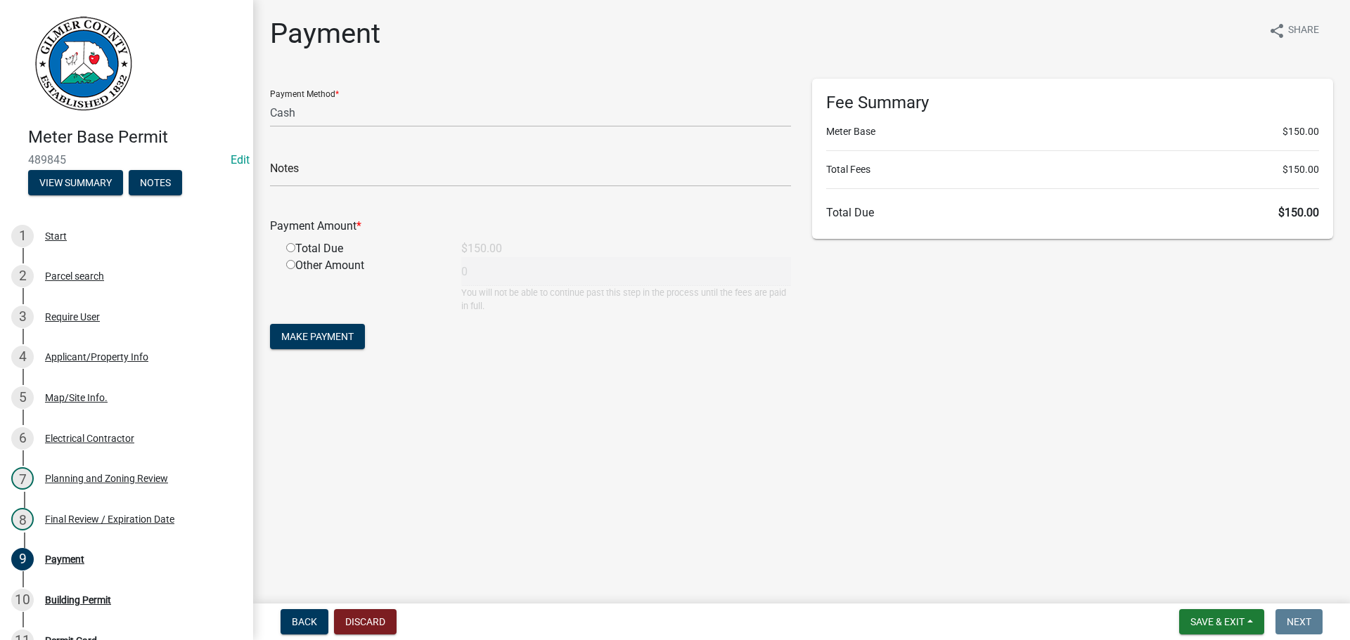
click at [340, 257] on div "Other Amount" at bounding box center [363, 285] width 175 height 56
click at [330, 242] on div "Total Due" at bounding box center [363, 248] width 175 height 17
click at [297, 247] on div "Total Due" at bounding box center [363, 248] width 175 height 17
click at [291, 247] on input "radio" at bounding box center [290, 247] width 9 height 9
radio input "true"
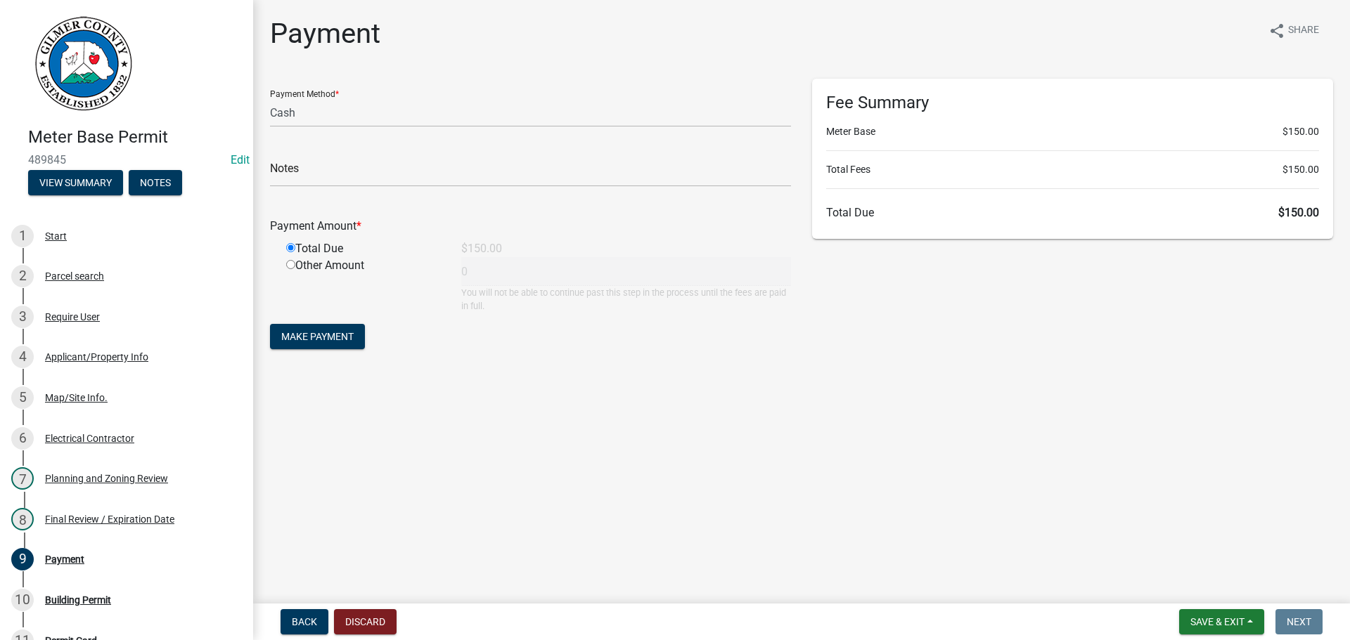
type input "150"
click at [321, 330] on button "Make Payment" at bounding box center [317, 336] width 95 height 25
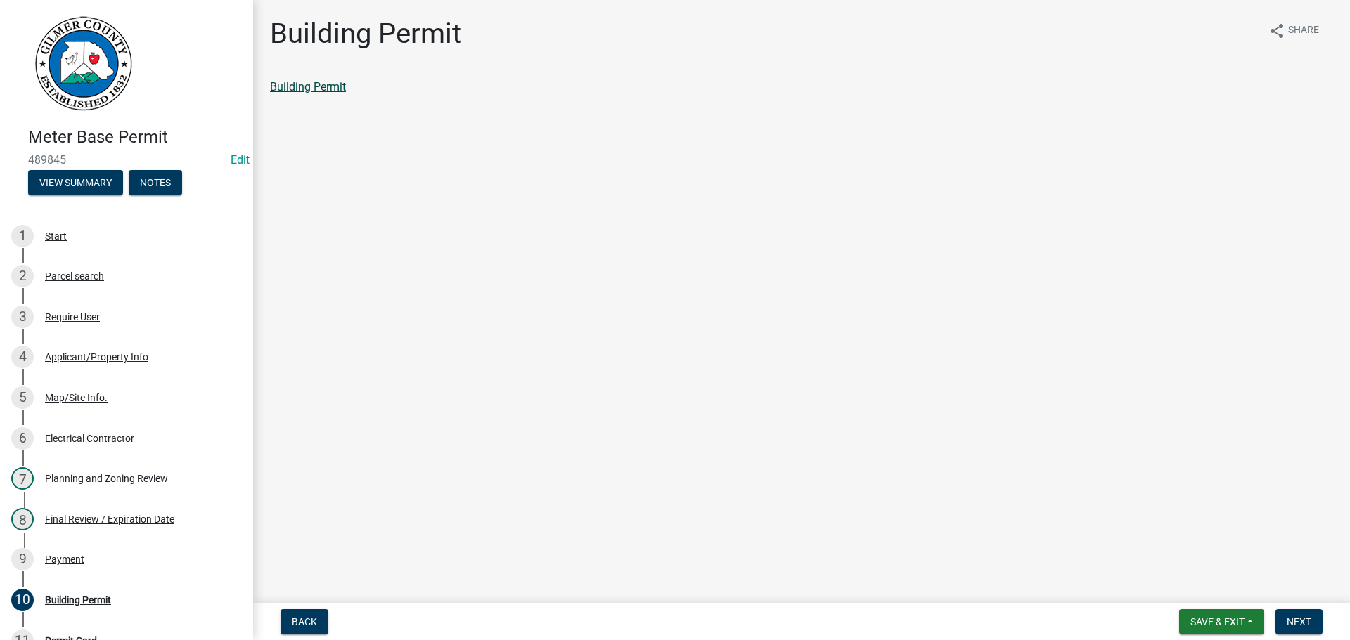
click at [316, 86] on link "Building Permit" at bounding box center [308, 86] width 76 height 13
click at [1297, 628] on span "Next" at bounding box center [1299, 622] width 25 height 11
click at [292, 77] on div "Permit Card share Share Permit Card" at bounding box center [801, 68] width 1084 height 103
click at [312, 88] on link "Permit Card" at bounding box center [299, 86] width 58 height 13
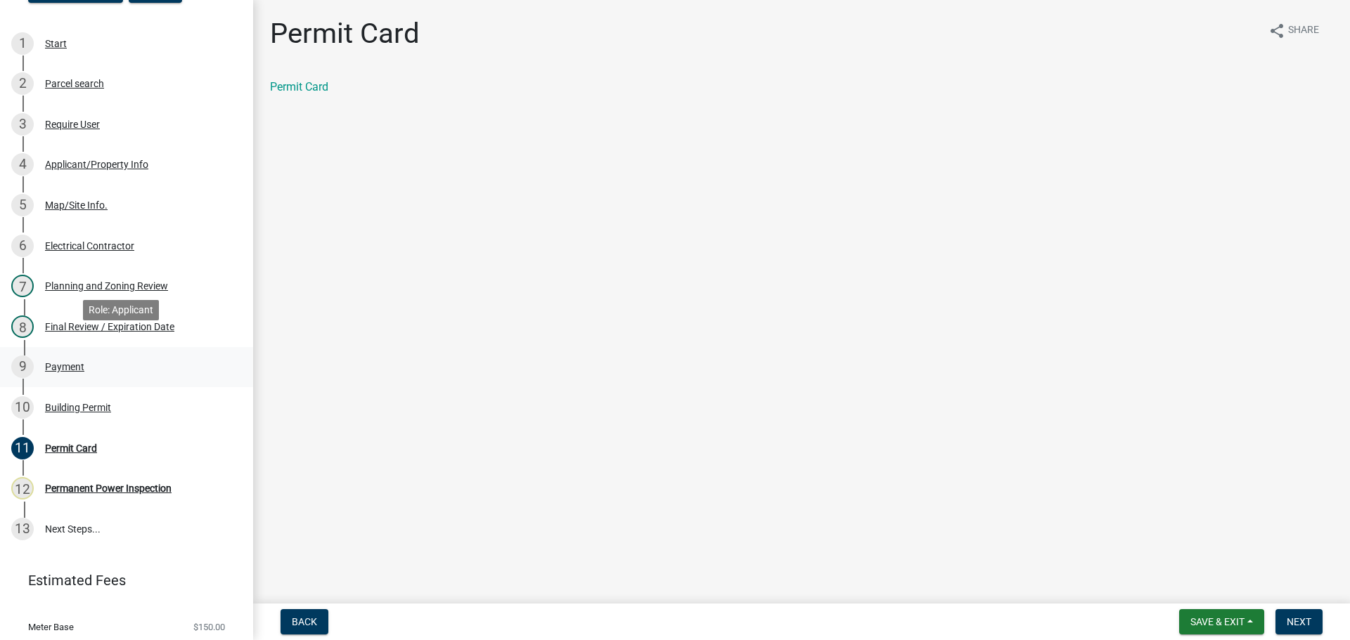
scroll to position [211, 0]
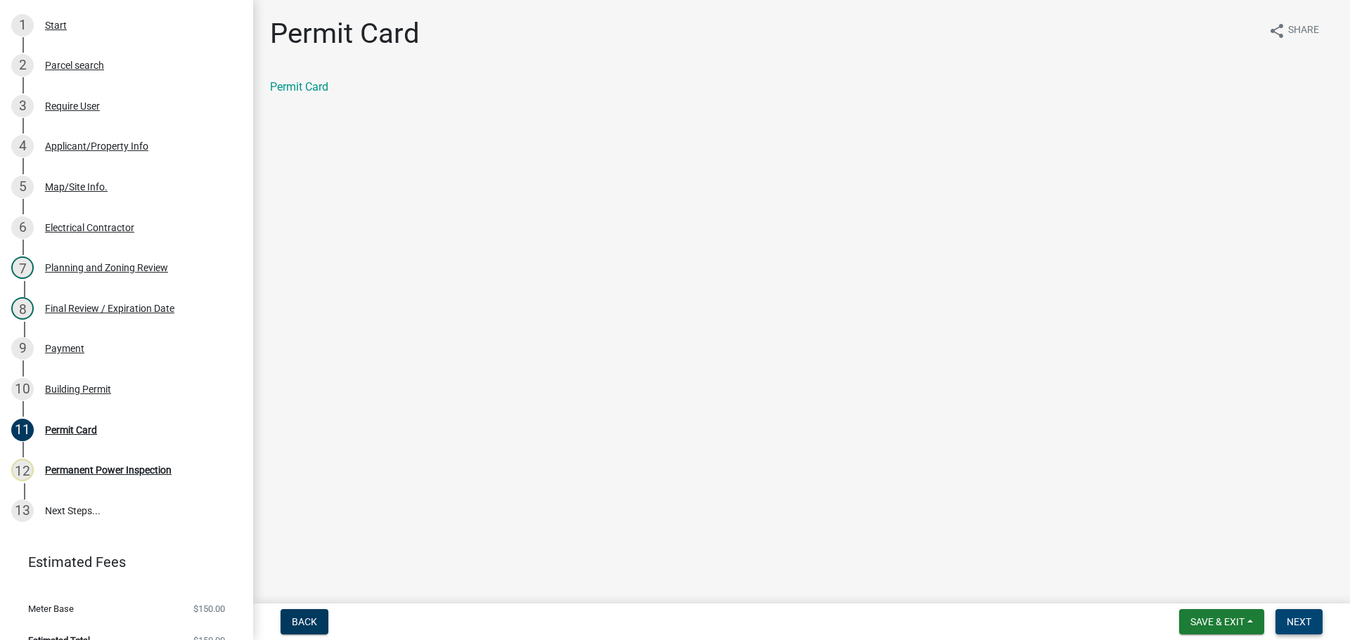
click at [1308, 618] on span "Next" at bounding box center [1299, 622] width 25 height 11
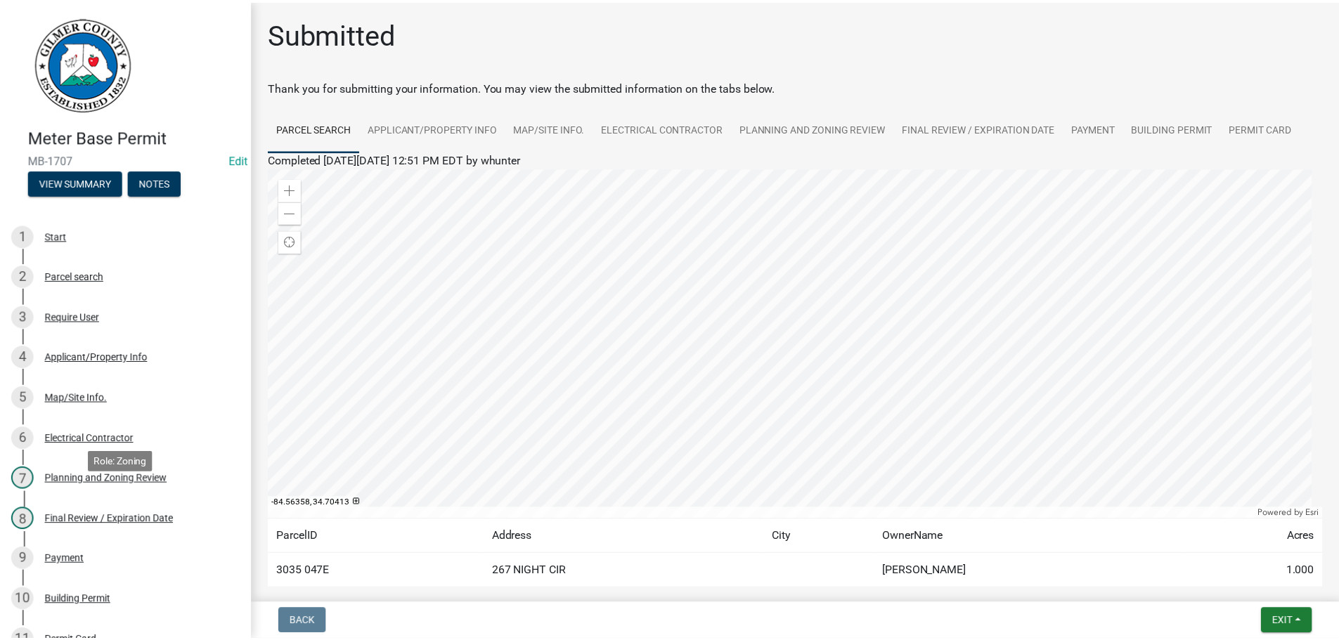
scroll to position [233, 0]
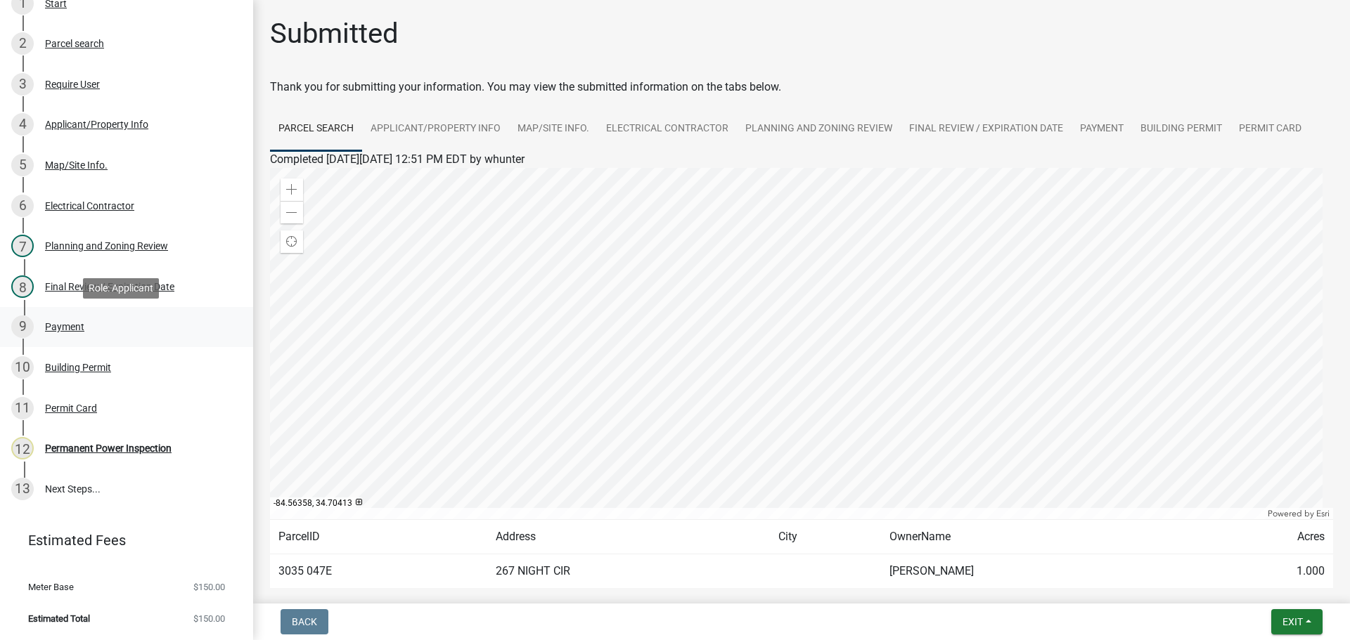
click at [51, 326] on div "Payment" at bounding box center [64, 327] width 39 height 10
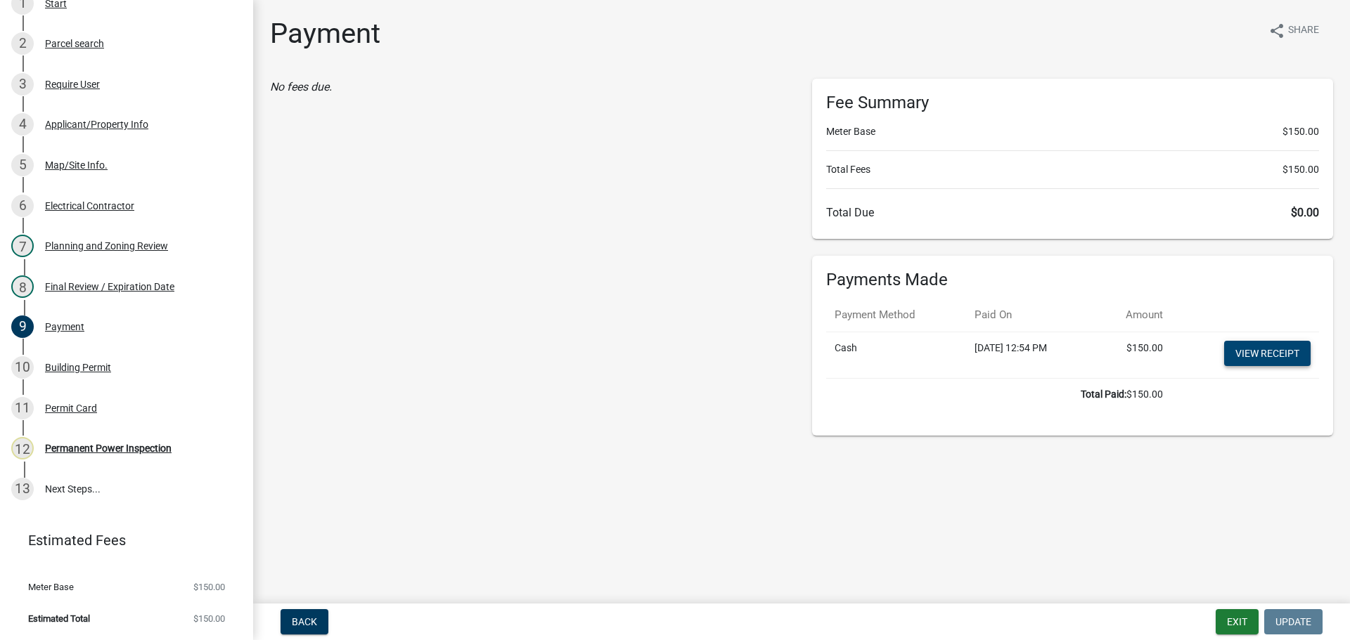
click at [1264, 357] on link "View receipt" at bounding box center [1267, 353] width 86 height 25
click at [1237, 349] on link "View receipt" at bounding box center [1267, 353] width 86 height 25
click at [1235, 617] on button "Exit" at bounding box center [1237, 622] width 43 height 25
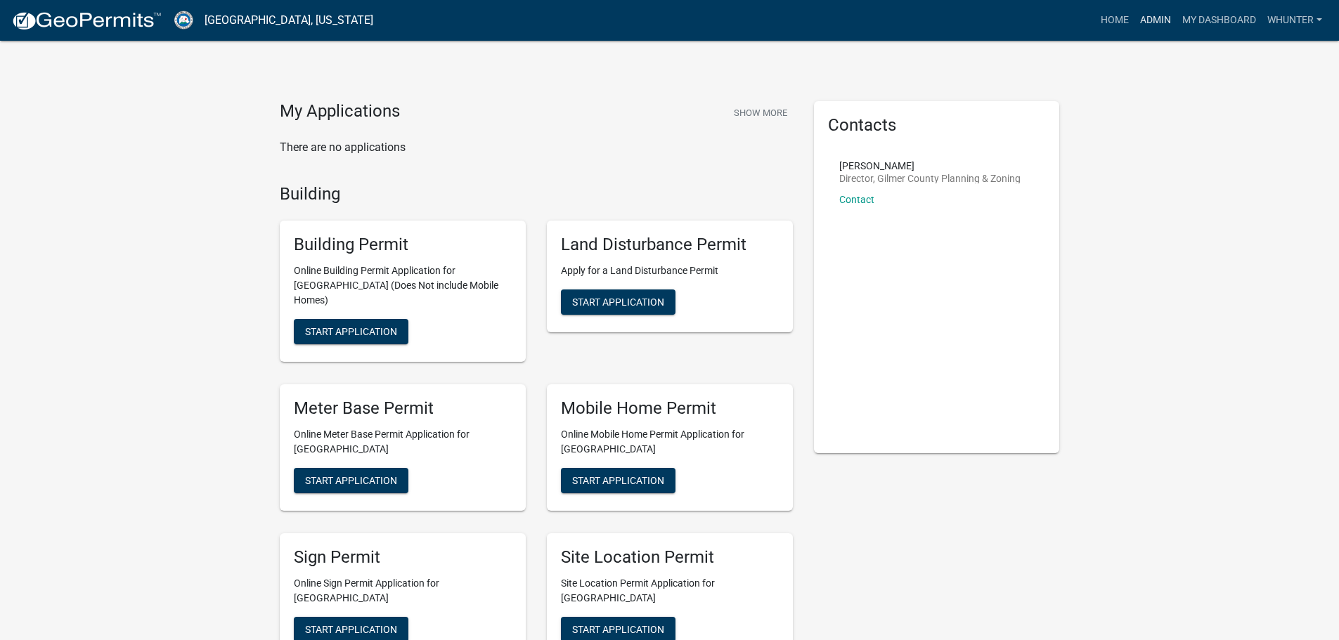
click at [1160, 25] on link "Admin" at bounding box center [1156, 20] width 42 height 27
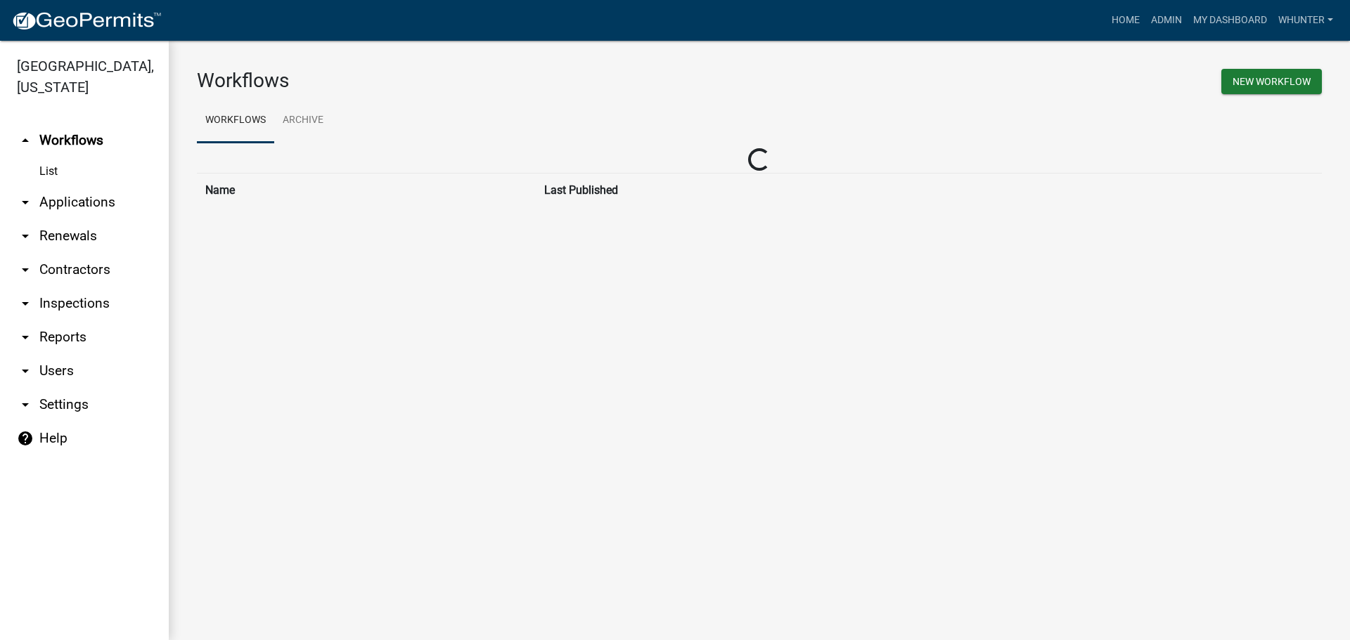
click at [113, 193] on link "arrow_drop_down Applications" at bounding box center [84, 203] width 169 height 34
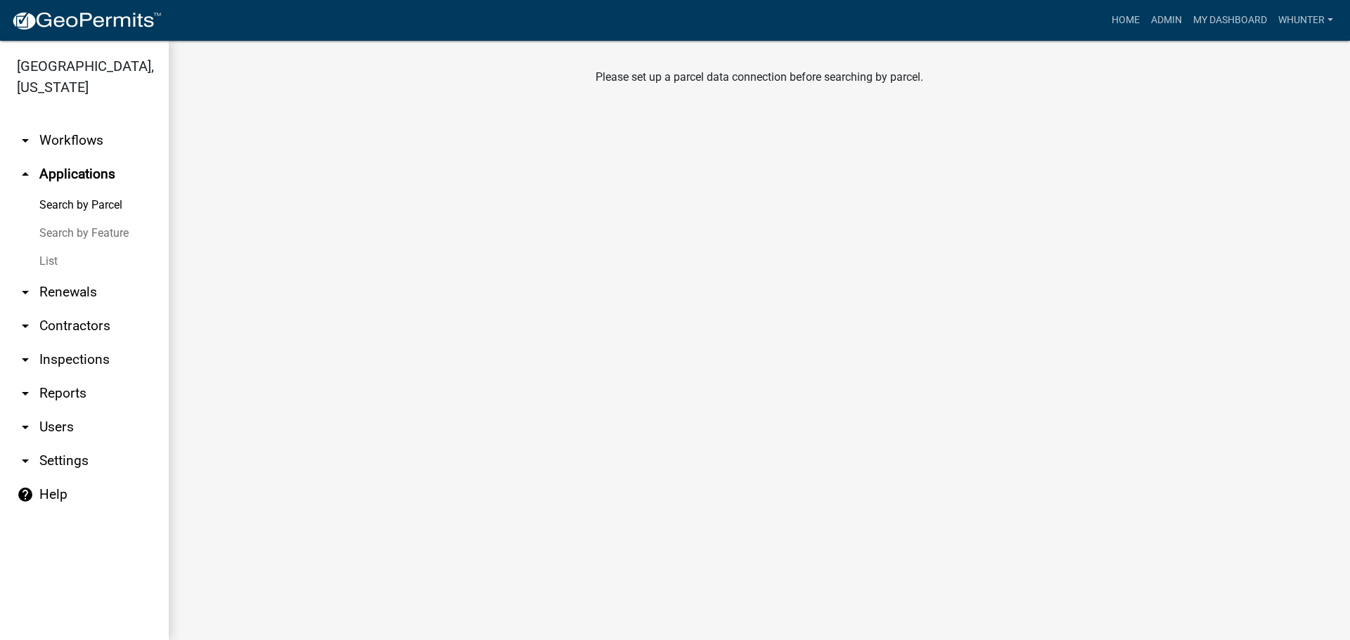
click at [80, 255] on link "List" at bounding box center [84, 261] width 169 height 28
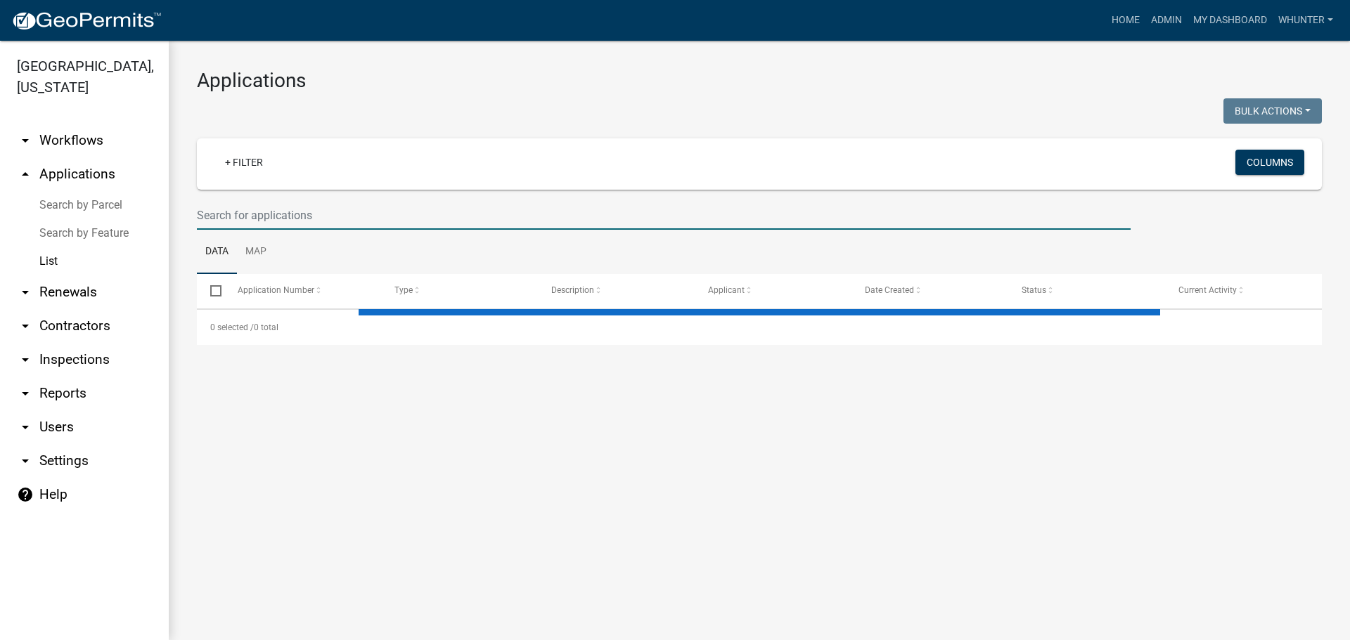
click at [297, 217] on input "text" at bounding box center [664, 215] width 934 height 29
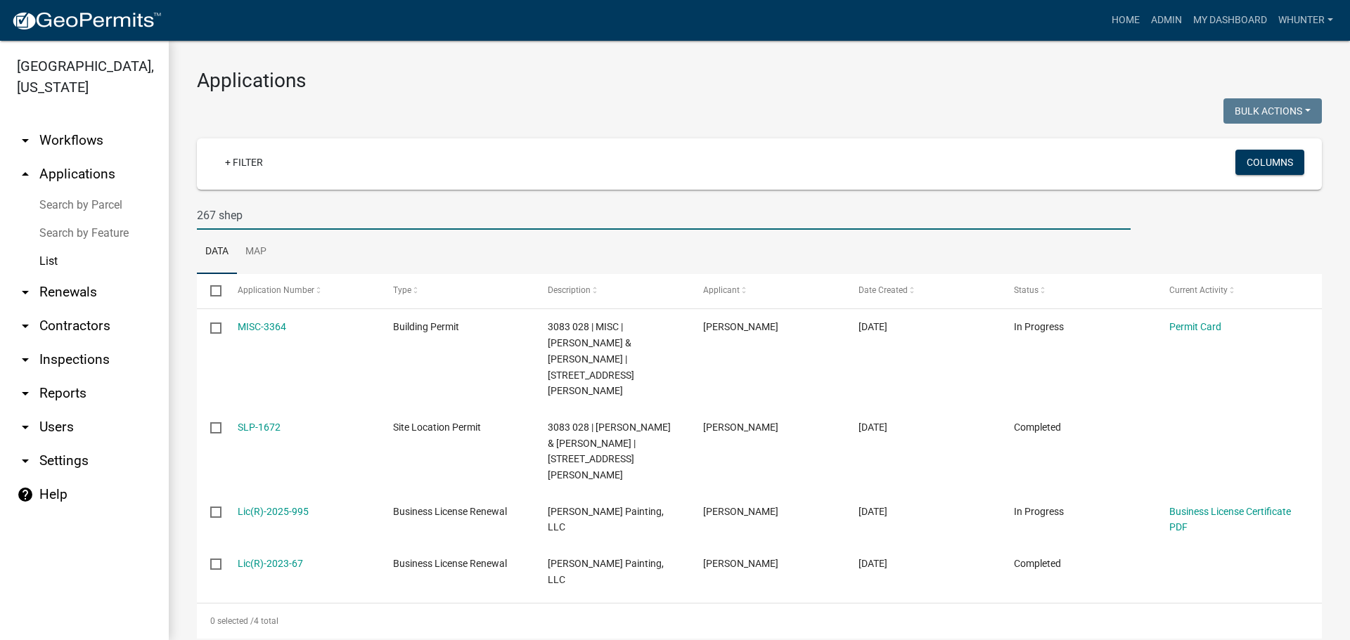
type input "267 shep"
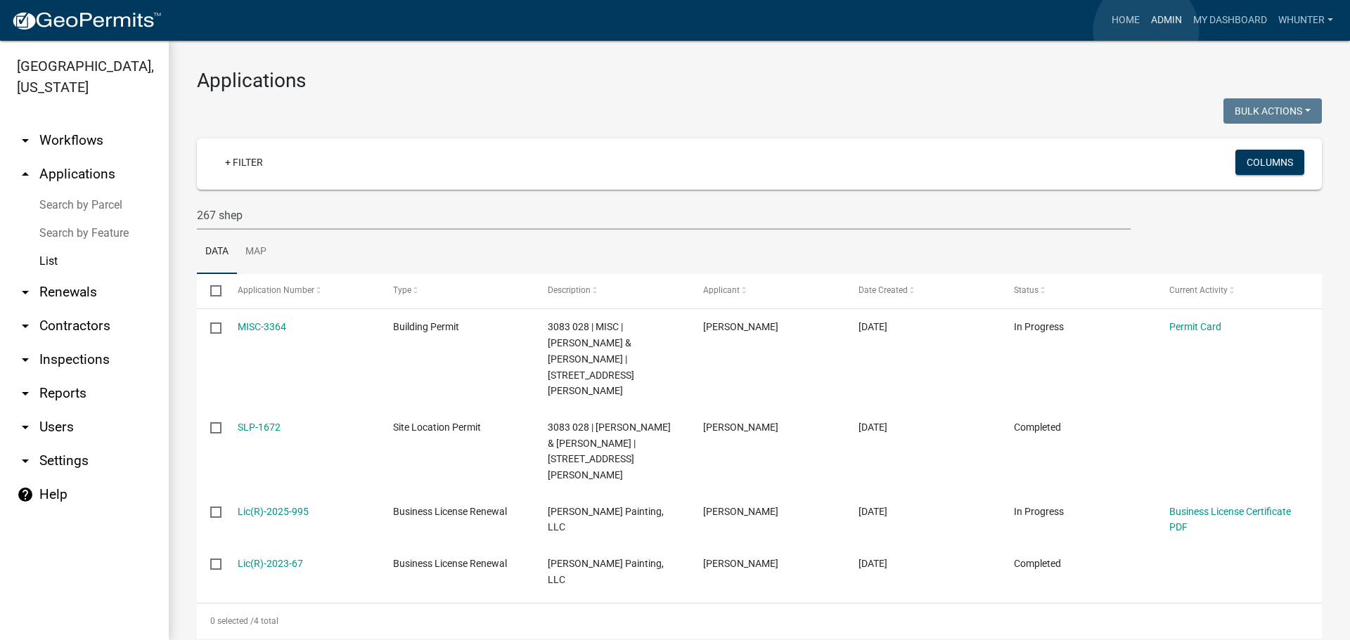
click at [1146, 31] on link "Admin" at bounding box center [1166, 20] width 42 height 27
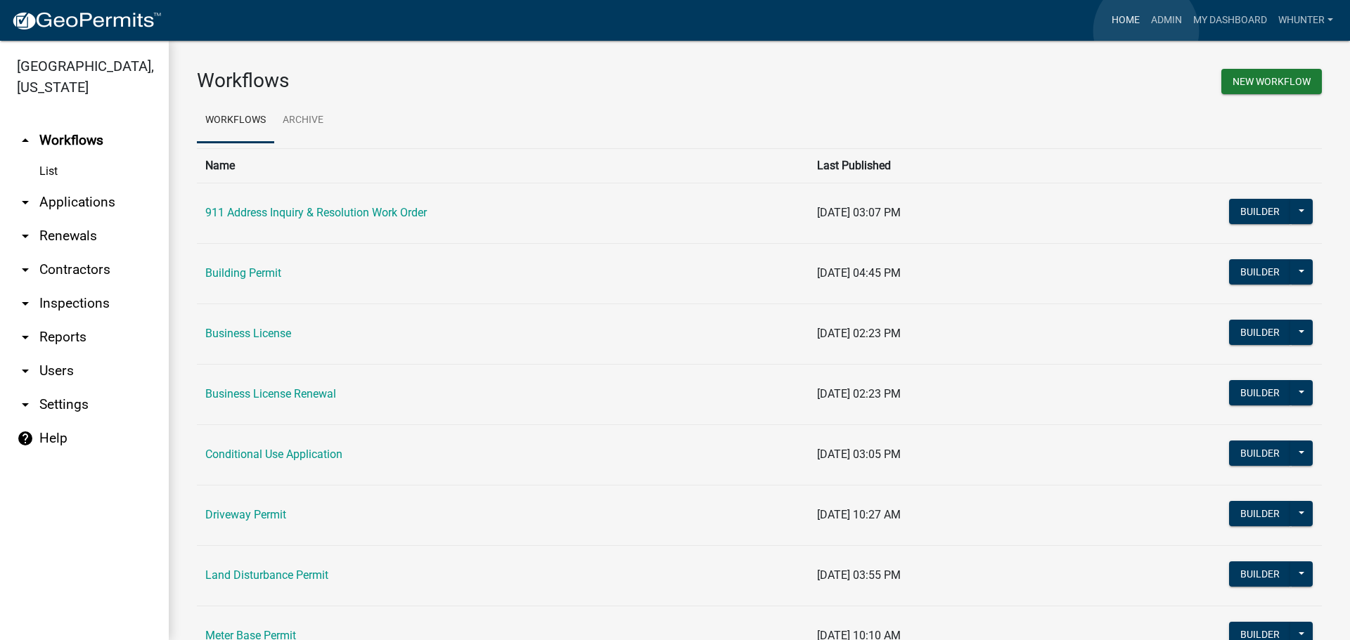
click at [1124, 26] on link "Home" at bounding box center [1125, 20] width 39 height 27
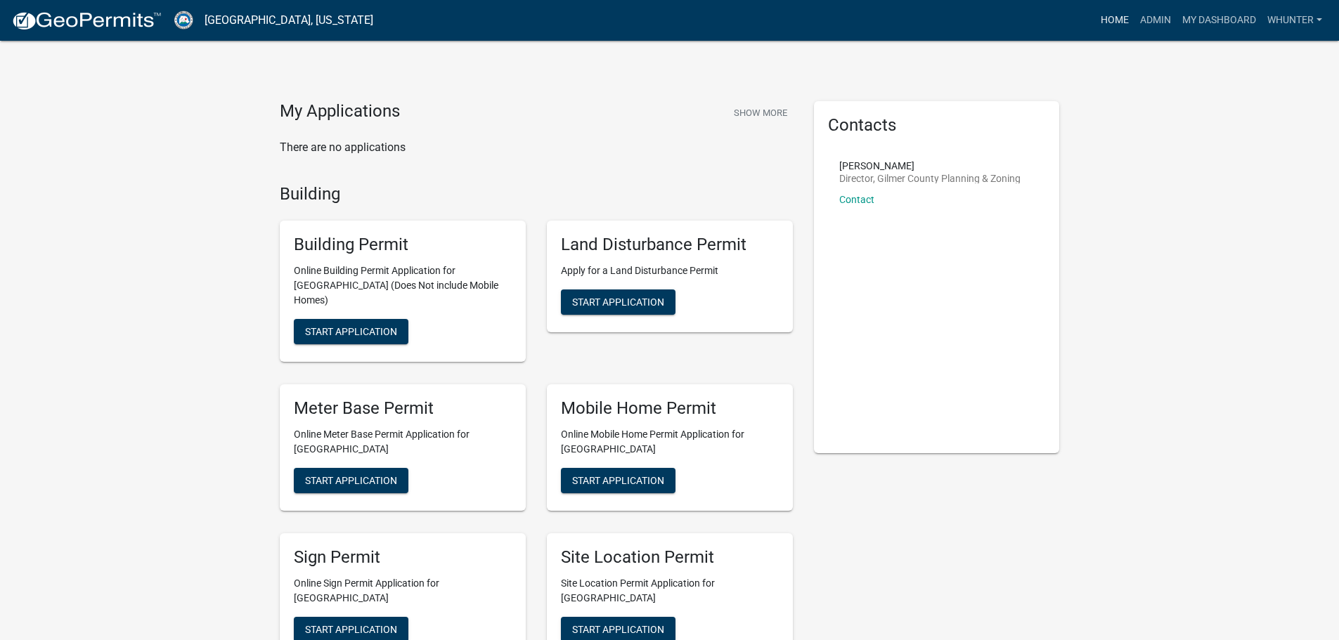
click at [1121, 27] on link "Home" at bounding box center [1114, 20] width 39 height 27
